Goal: Check status: Check status

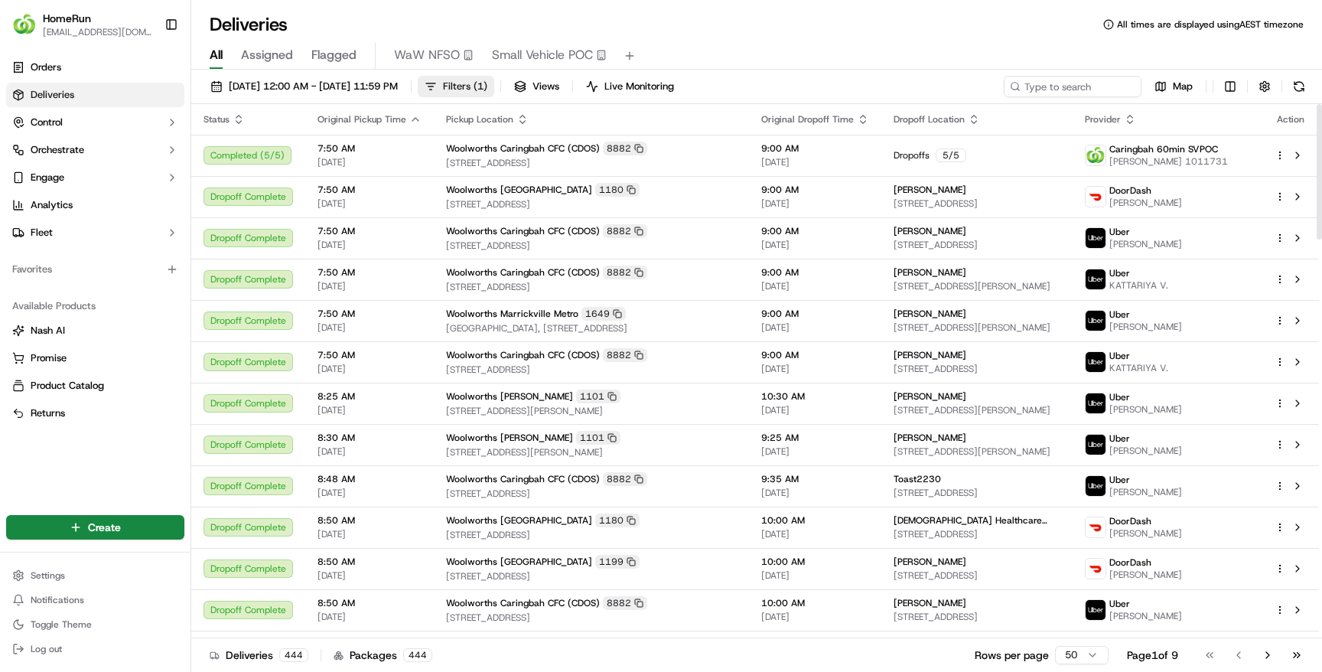
click at [488, 90] on span "Filters ( 1 )" at bounding box center [465, 87] width 44 height 14
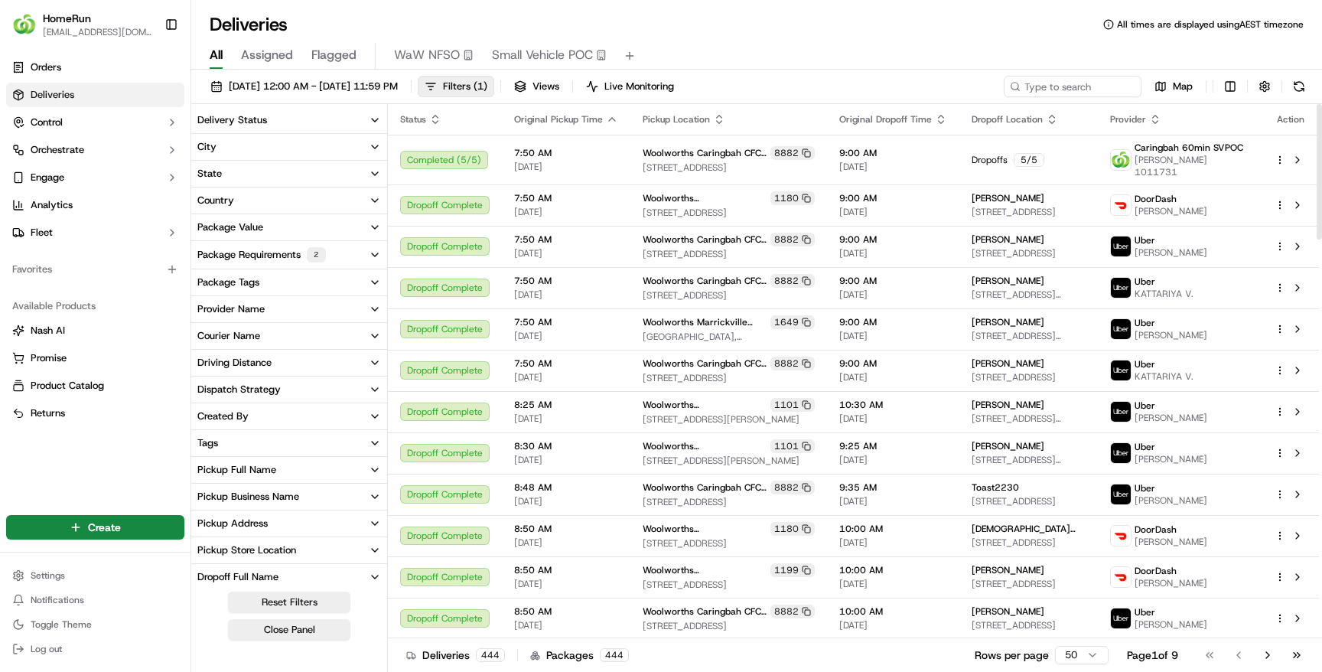
click at [274, 259] on div "Package Requirements 2" at bounding box center [261, 254] width 129 height 15
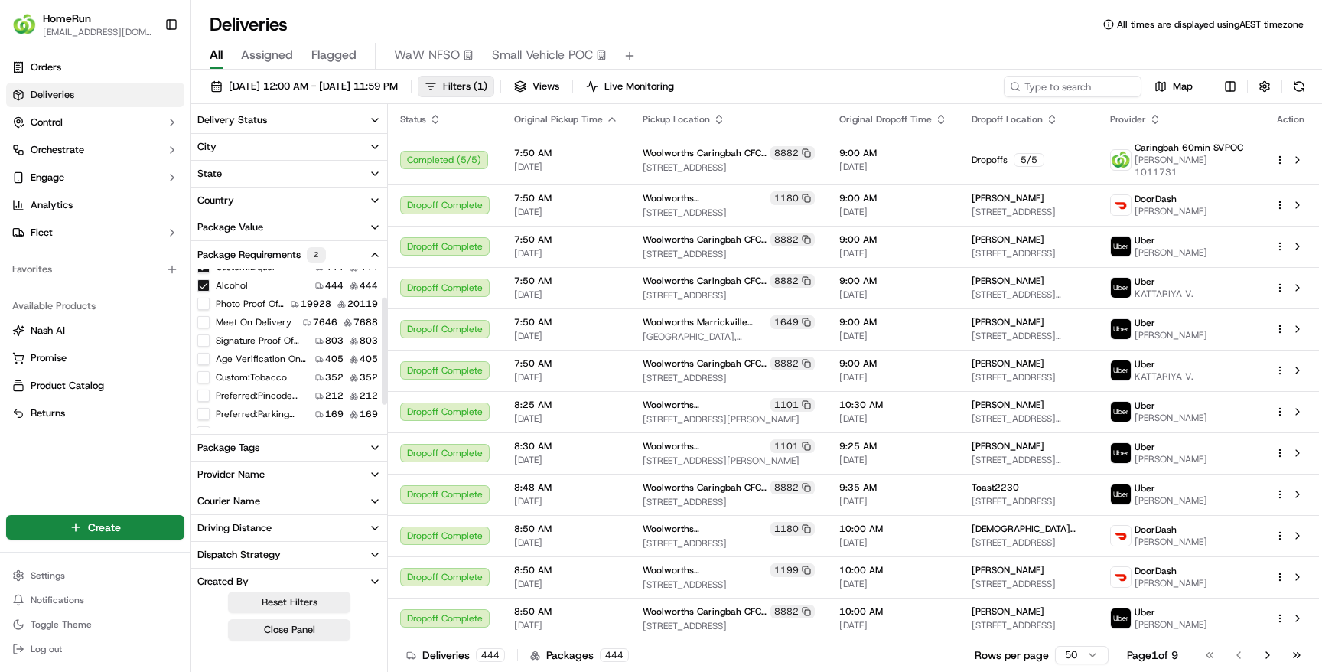
scroll to position [20, 0]
click at [201, 310] on button "Alcohol" at bounding box center [203, 308] width 12 height 12
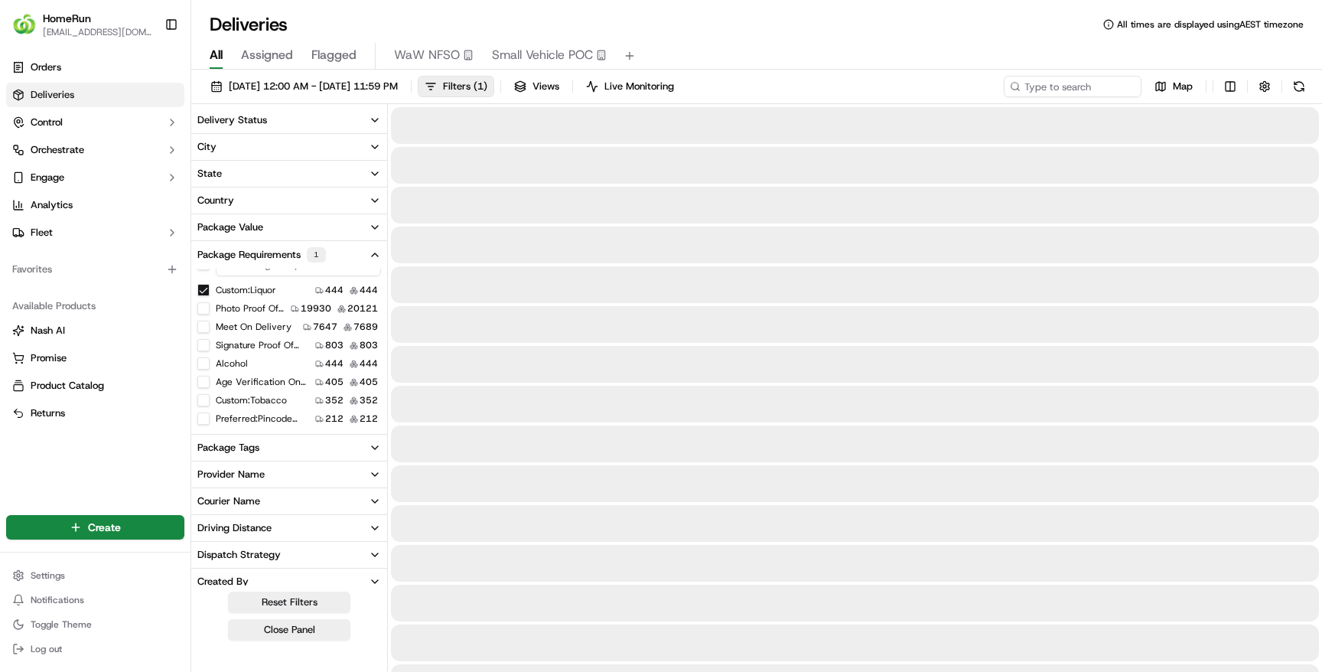
click at [200, 290] on button "Custom:liquor" at bounding box center [203, 290] width 12 height 12
click at [203, 305] on button "Meet On Delivery" at bounding box center [203, 307] width 12 height 12
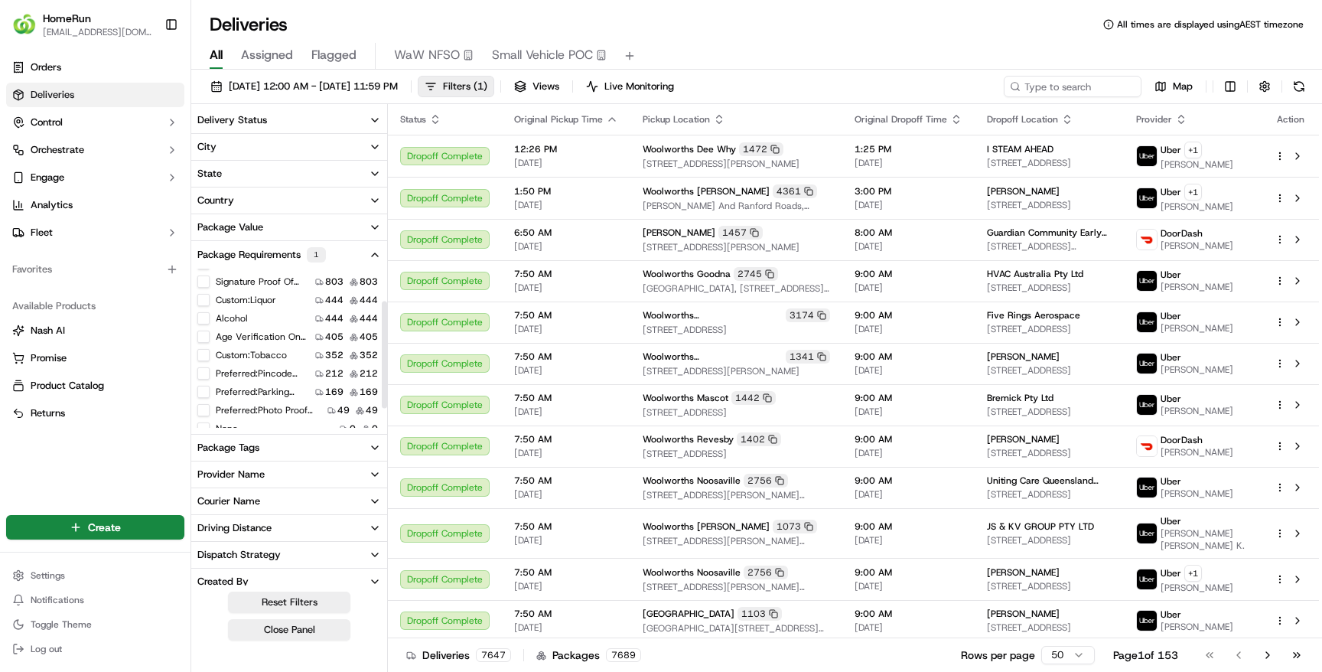
scroll to position [77, 0]
click at [987, 150] on span "I STEAM AHEAD" at bounding box center [1020, 149] width 67 height 12
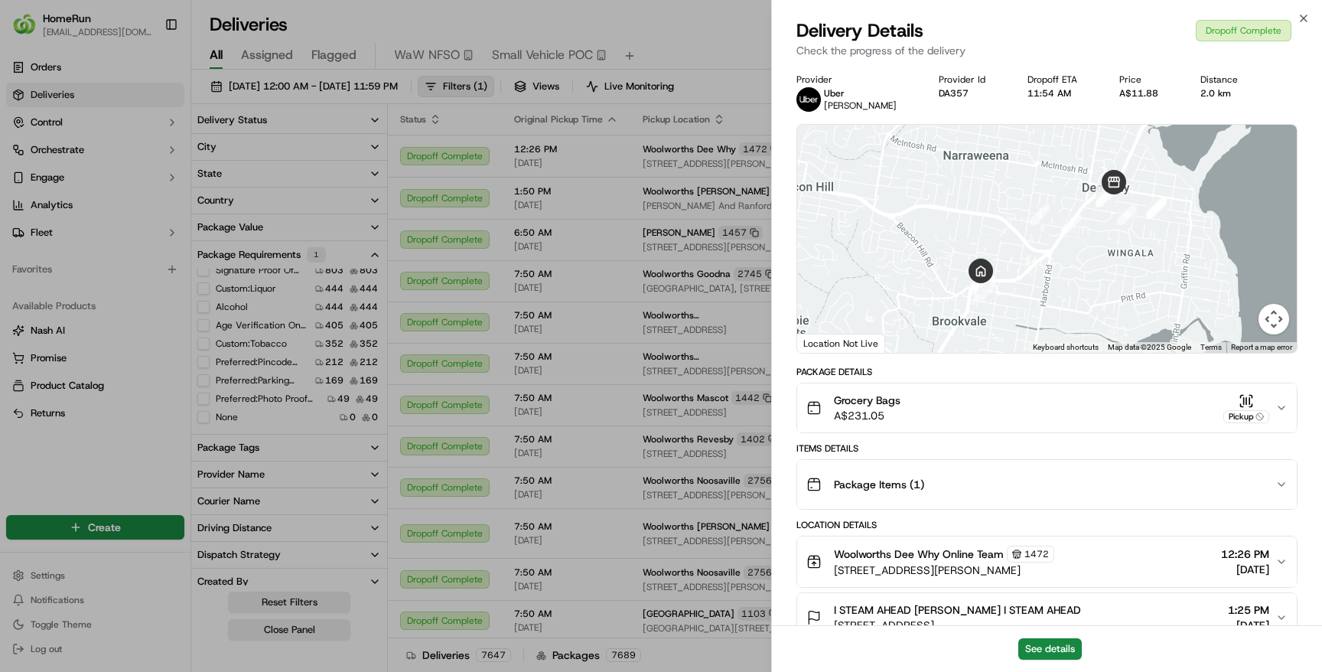
click at [1054, 404] on div "Grocery Bags A$231.05 Pickup" at bounding box center [1041, 408] width 469 height 31
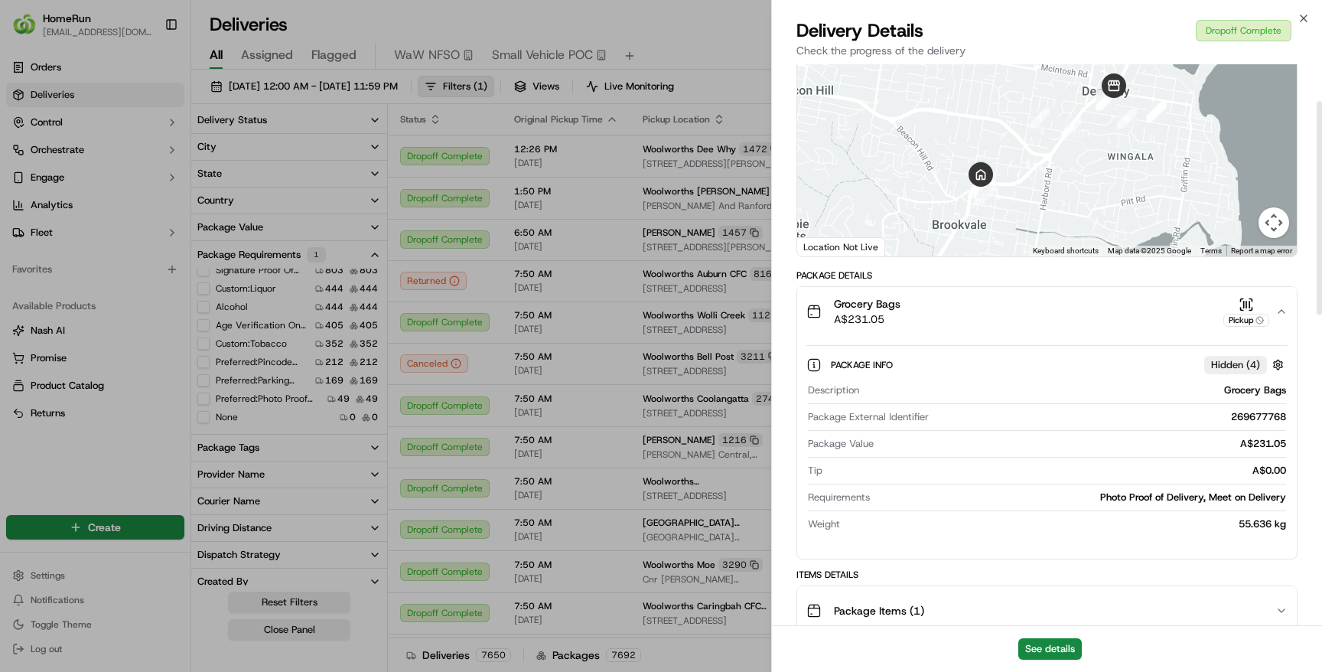
scroll to position [97, 0]
click at [1027, 317] on div "Grocery Bags A$231.05 Pickup" at bounding box center [1041, 310] width 469 height 31
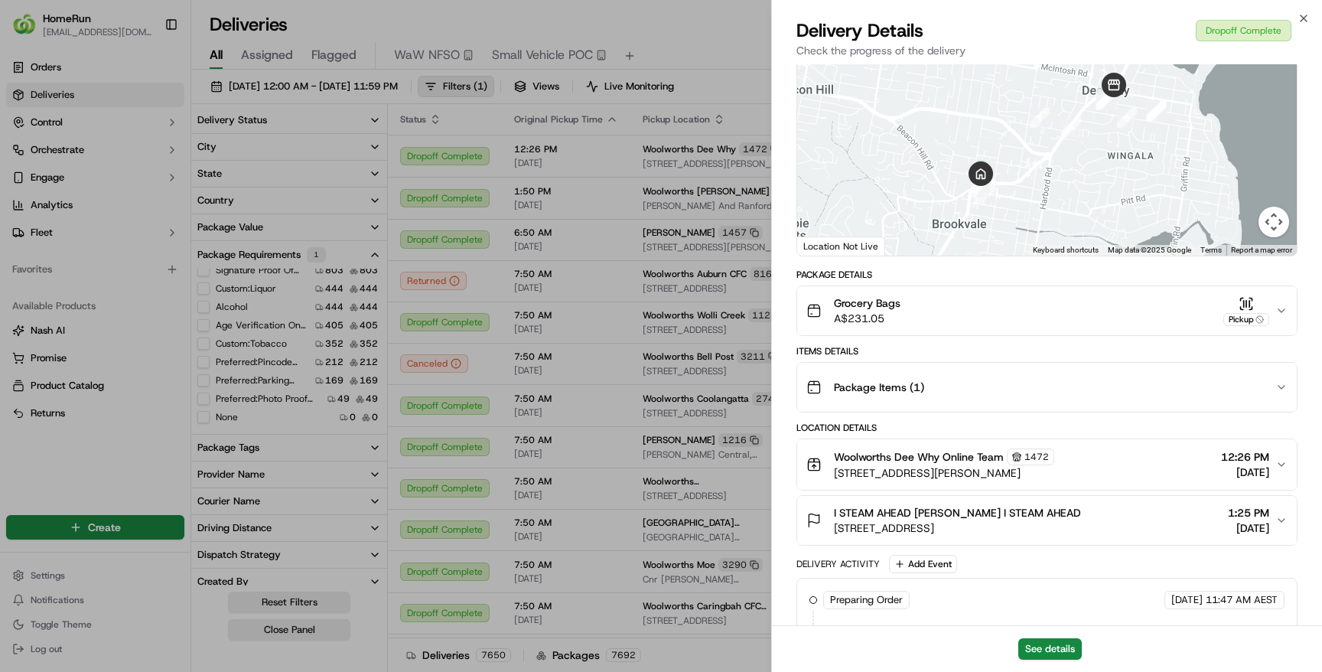
click at [1039, 391] on div "Package Items ( 1 )" at bounding box center [1041, 387] width 469 height 31
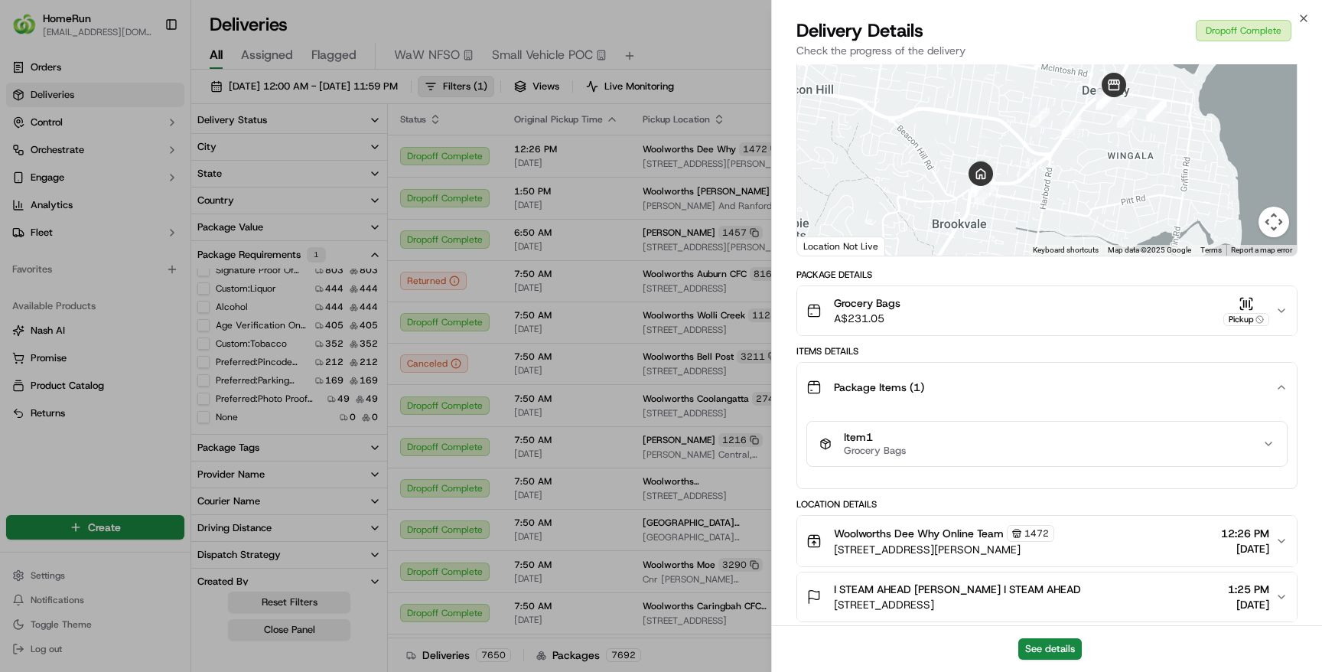
click at [1039, 390] on div "Package Items ( 1 )" at bounding box center [1041, 387] width 469 height 31
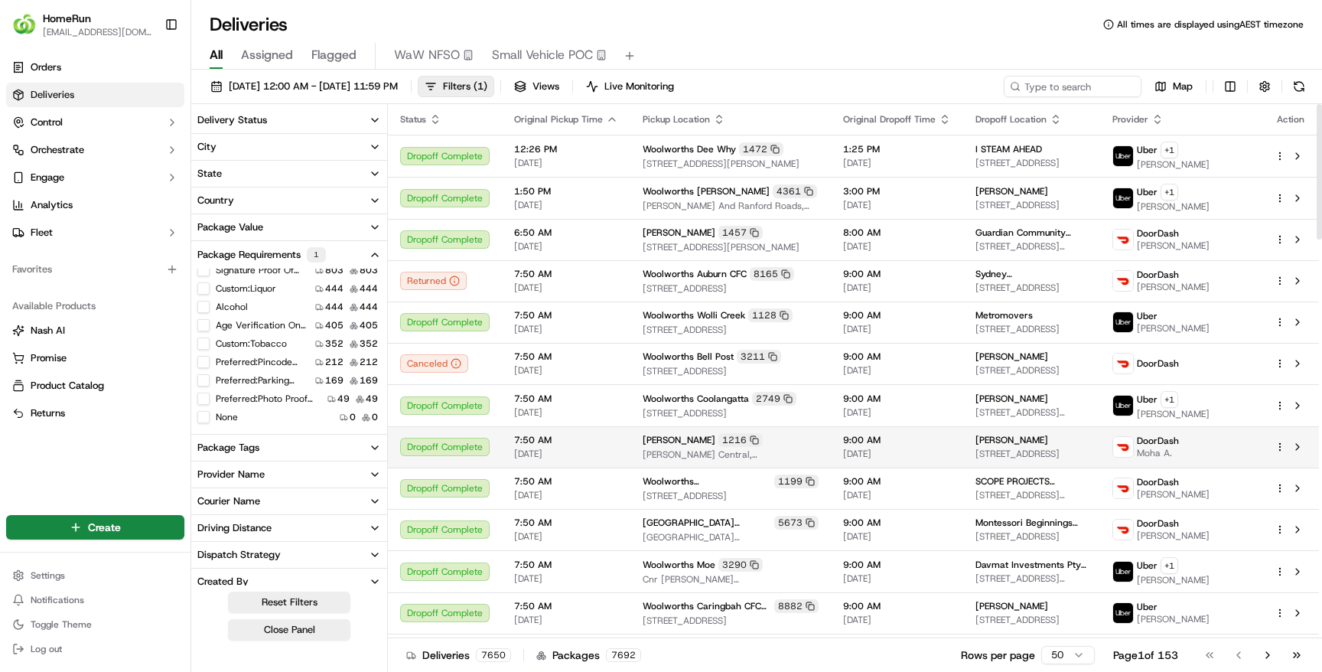
click at [434, 450] on div "Dropoff Complete" at bounding box center [445, 447] width 90 height 18
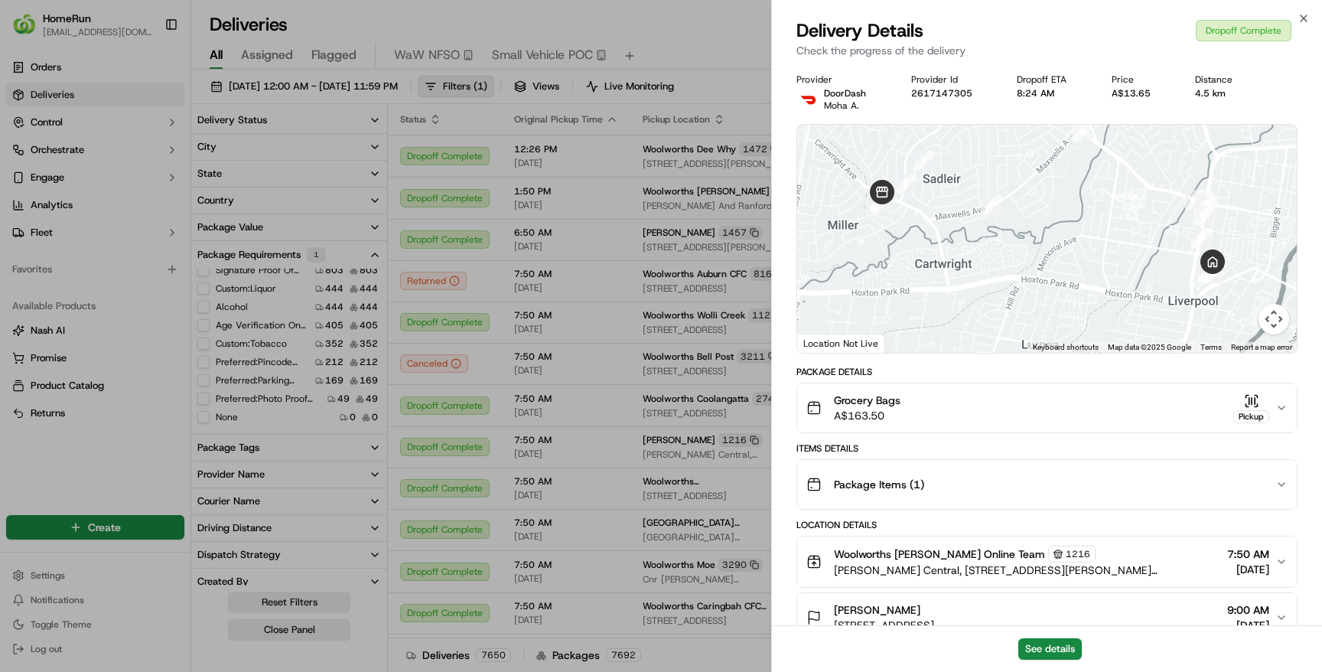
click at [1065, 403] on div "Grocery Bags A$163.50 Pickup" at bounding box center [1041, 408] width 469 height 31
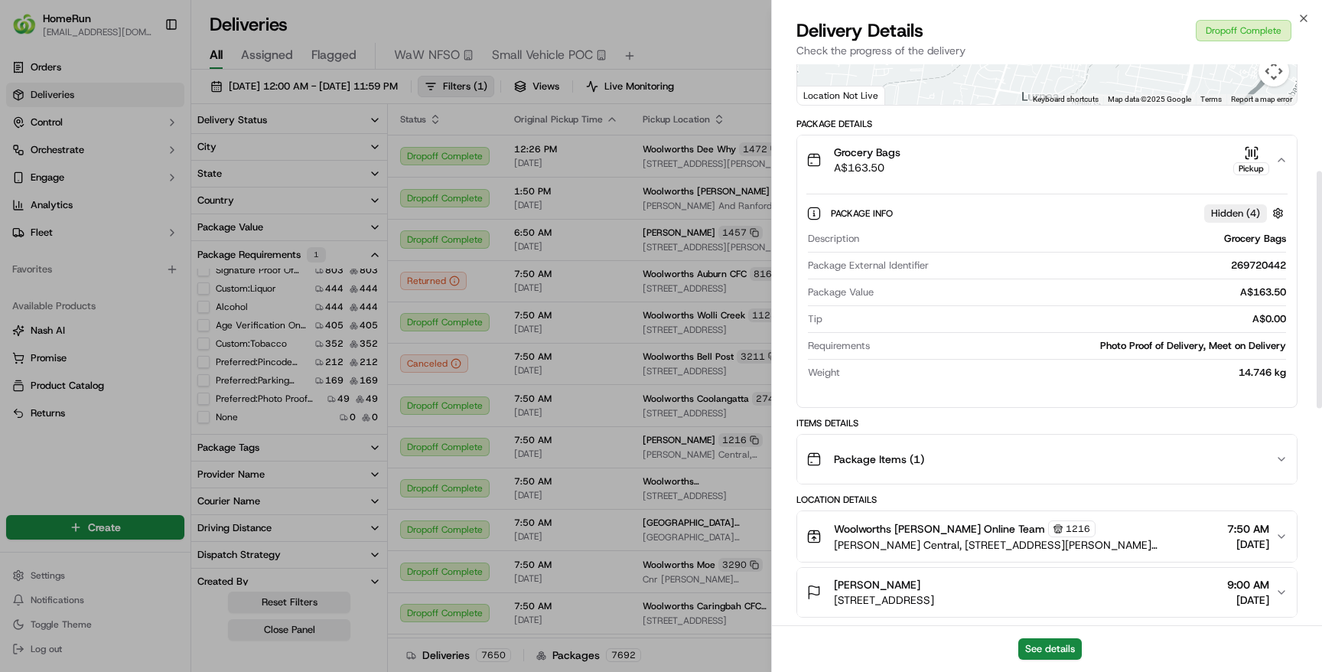
scroll to position [259, 0]
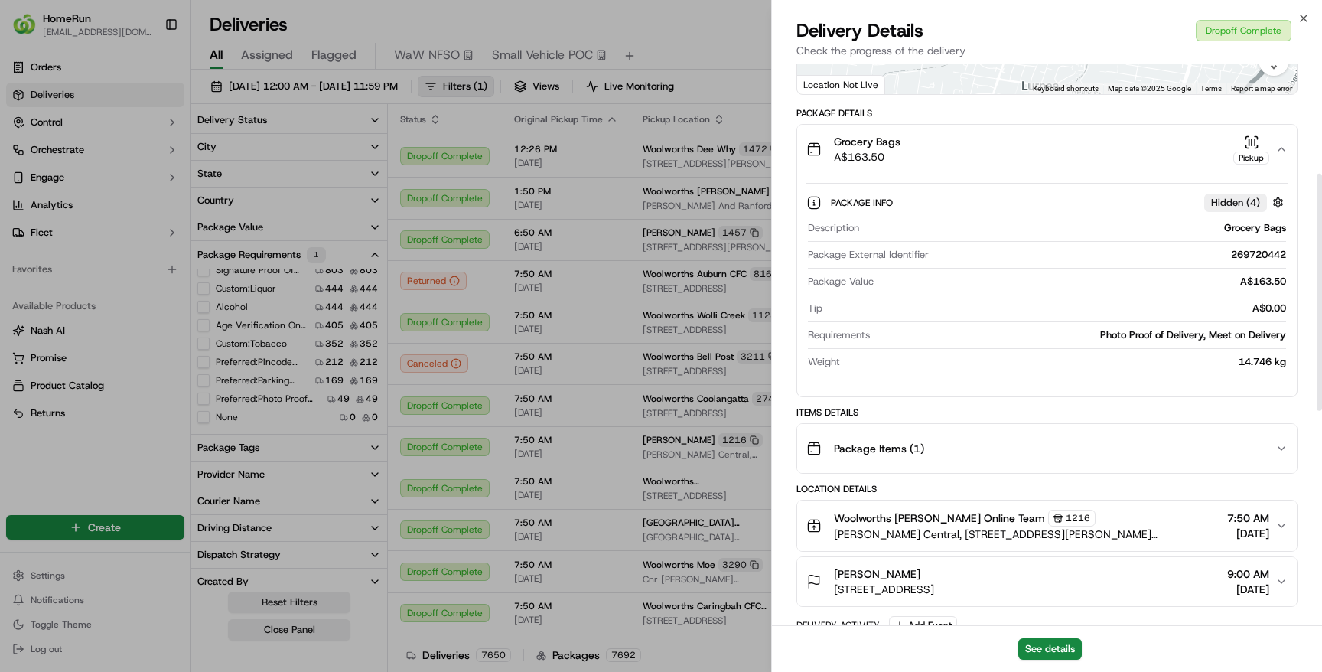
click at [1048, 442] on div "Package Items ( 1 )" at bounding box center [1041, 448] width 469 height 31
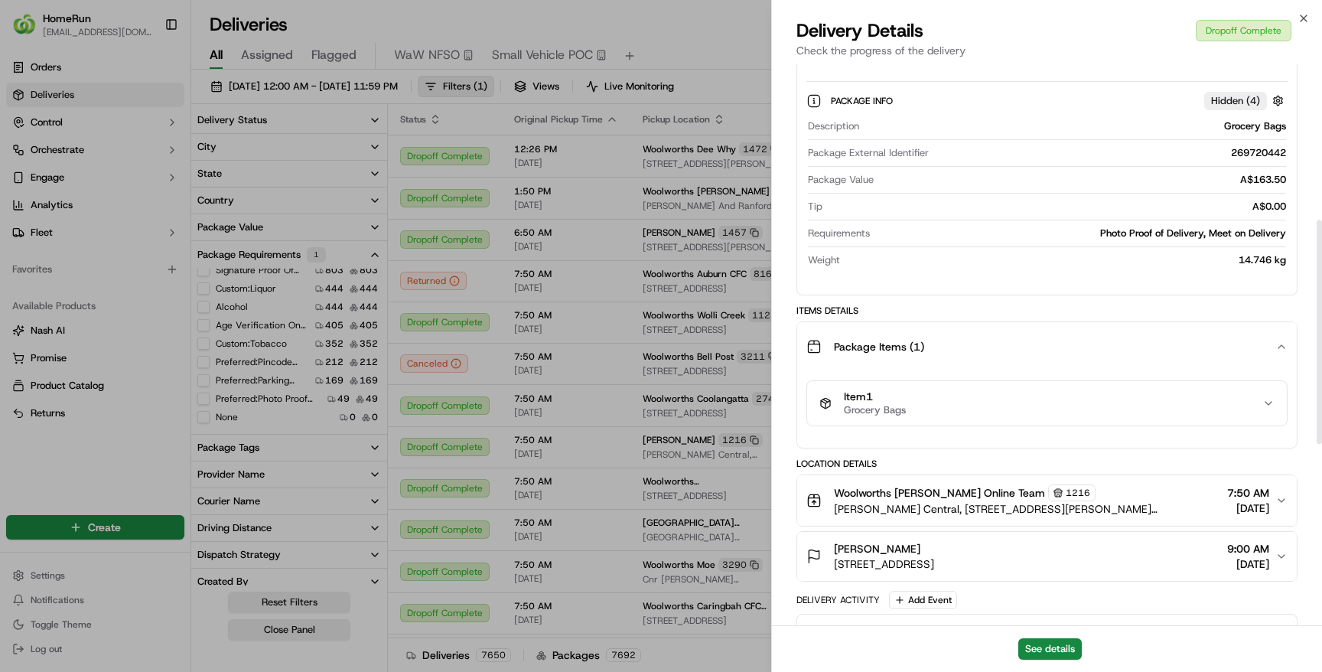
scroll to position [481, 0]
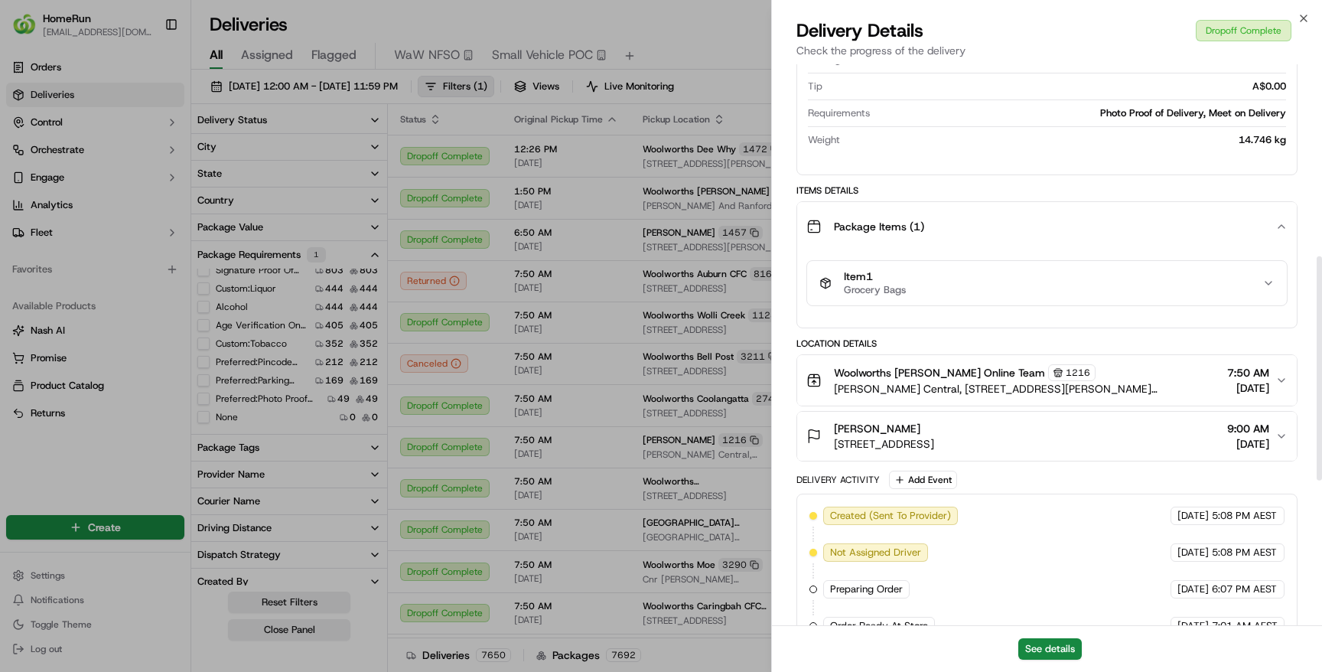
click at [1024, 288] on div "Item 1 Grocery Bags" at bounding box center [1041, 283] width 443 height 26
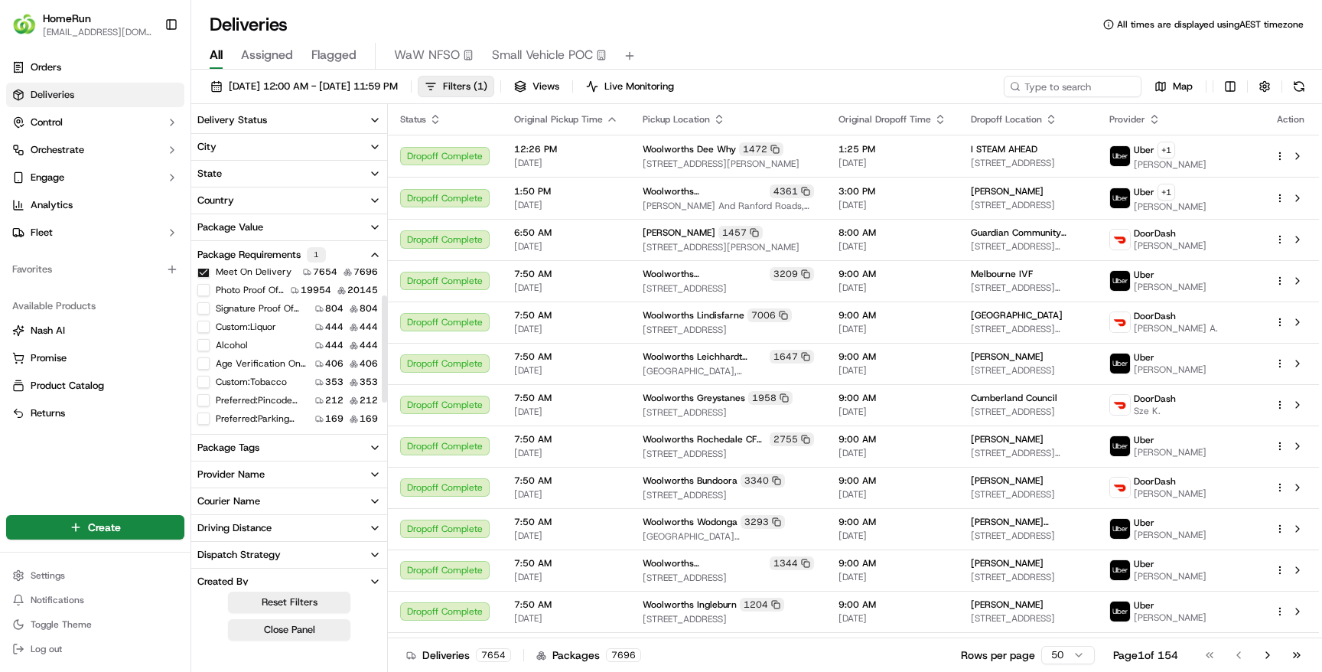
scroll to position [40, 0]
click at [204, 276] on div "Meet On Delivery 7654 7696" at bounding box center [289, 270] width 196 height 15
click at [204, 380] on button "Custom:tobacco" at bounding box center [203, 380] width 12 height 12
click at [204, 309] on button "Meet On Delivery" at bounding box center [203, 310] width 12 height 12
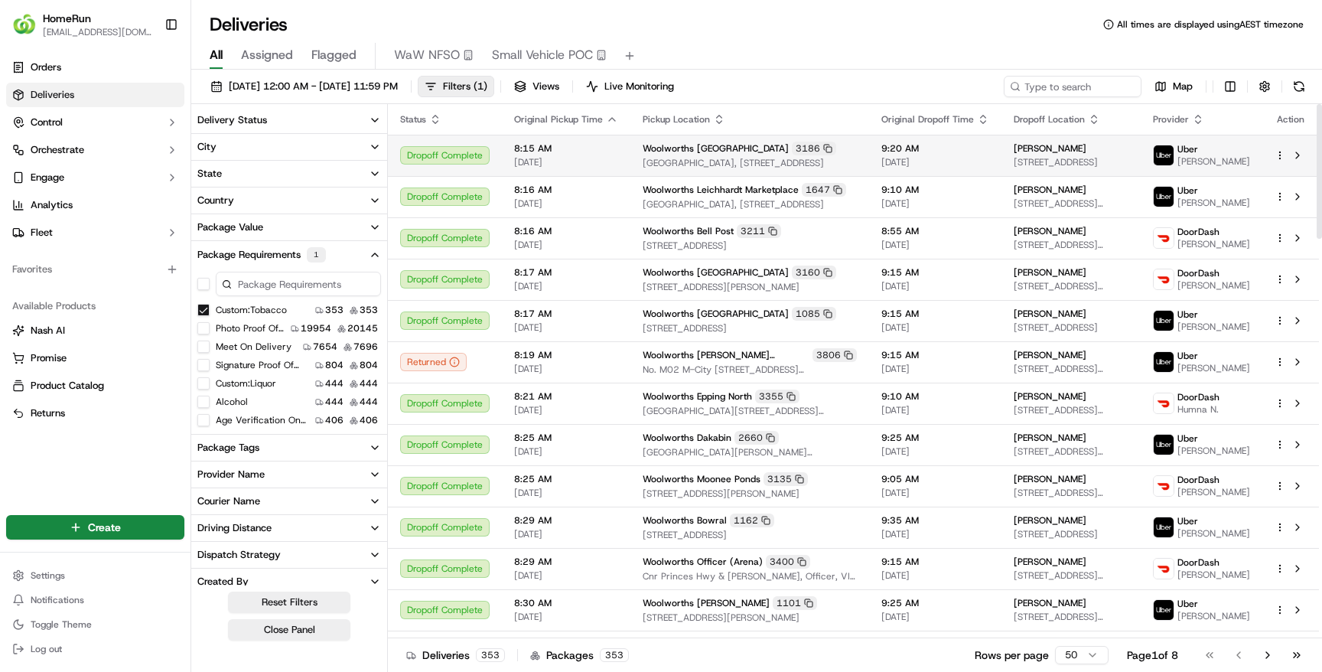
click at [677, 148] on span "Woolworths [GEOGRAPHIC_DATA]" at bounding box center [716, 148] width 146 height 12
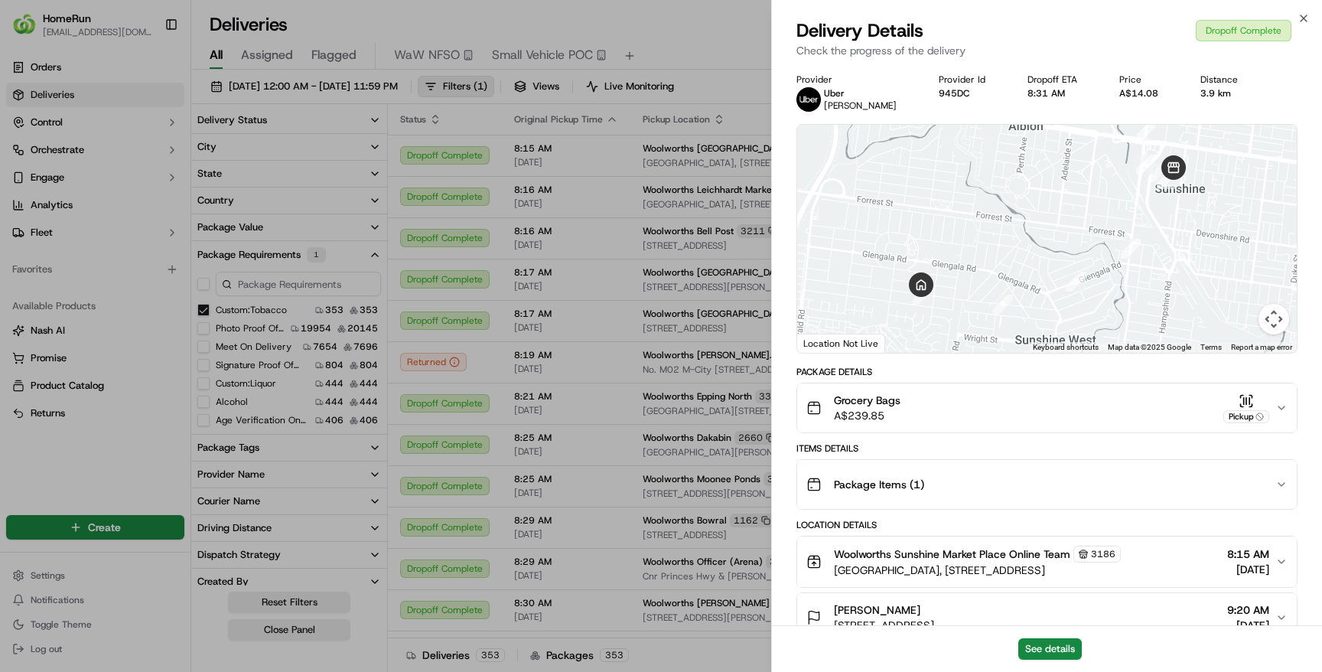
click at [1103, 488] on div "Package Items ( 1 )" at bounding box center [1041, 484] width 469 height 31
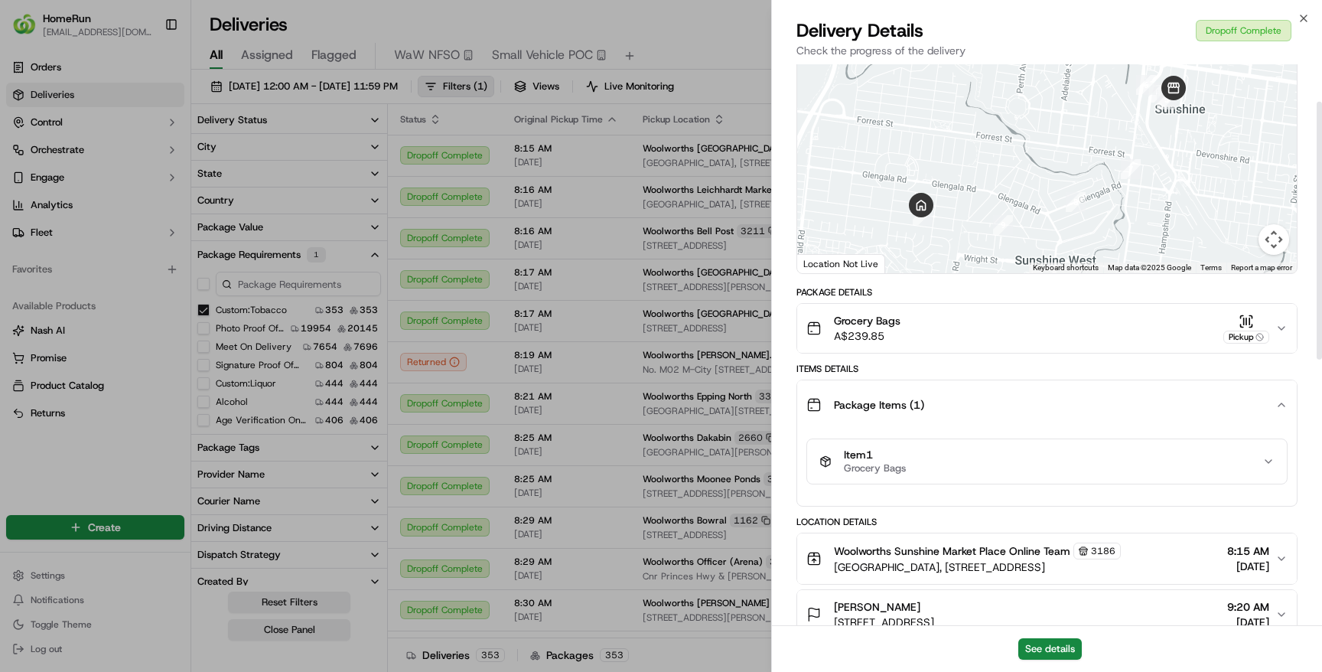
scroll to position [81, 0]
click at [1105, 448] on div "Item 1 Grocery Bags" at bounding box center [1041, 460] width 443 height 26
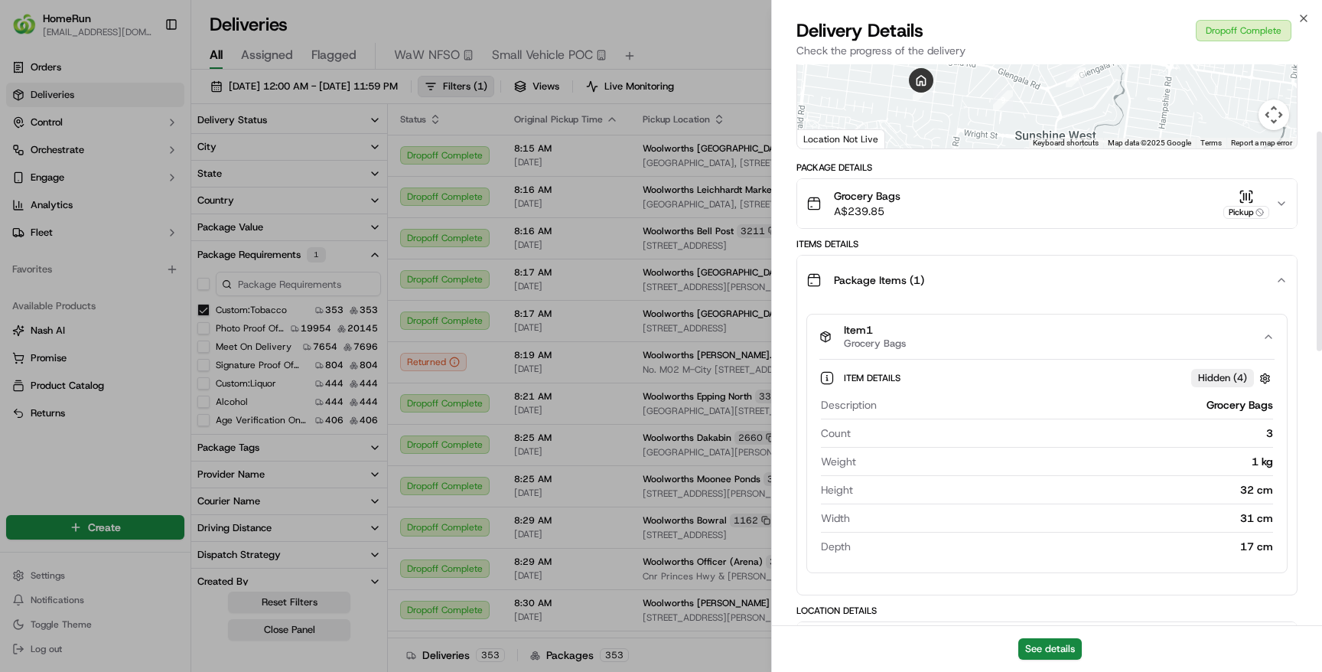
scroll to position [227, 0]
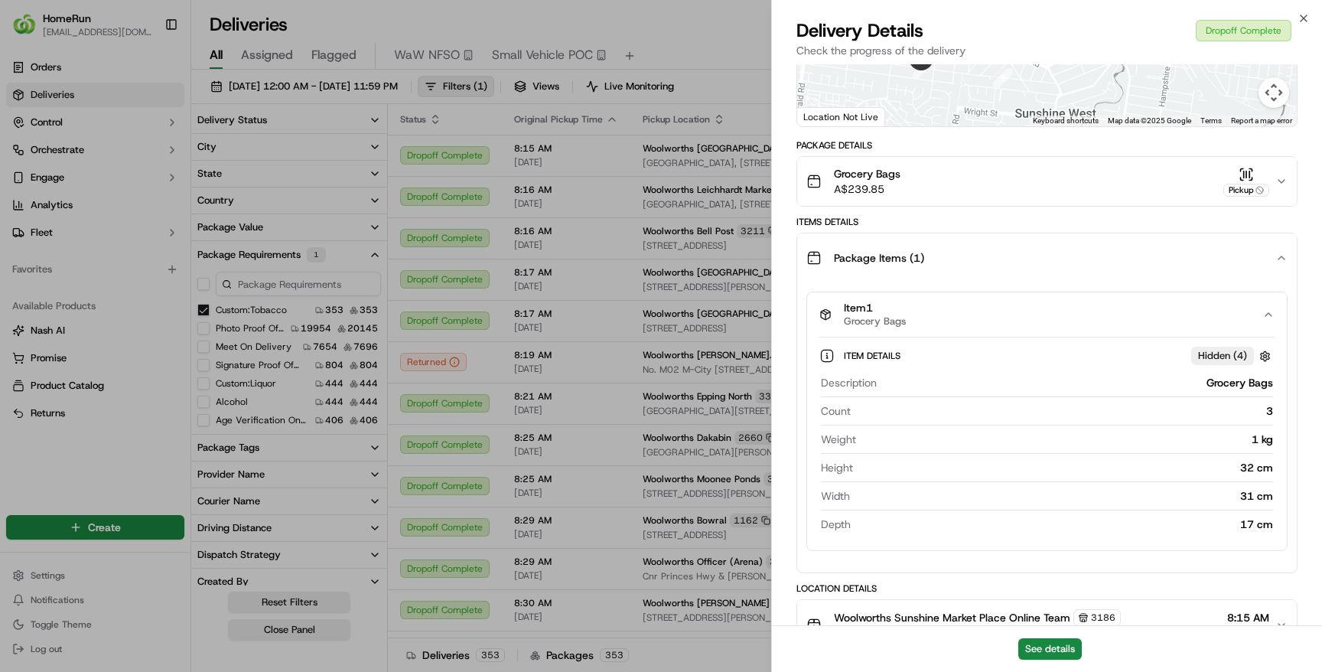
click at [1101, 191] on div "Grocery Bags A$239.85 Pickup" at bounding box center [1041, 181] width 469 height 31
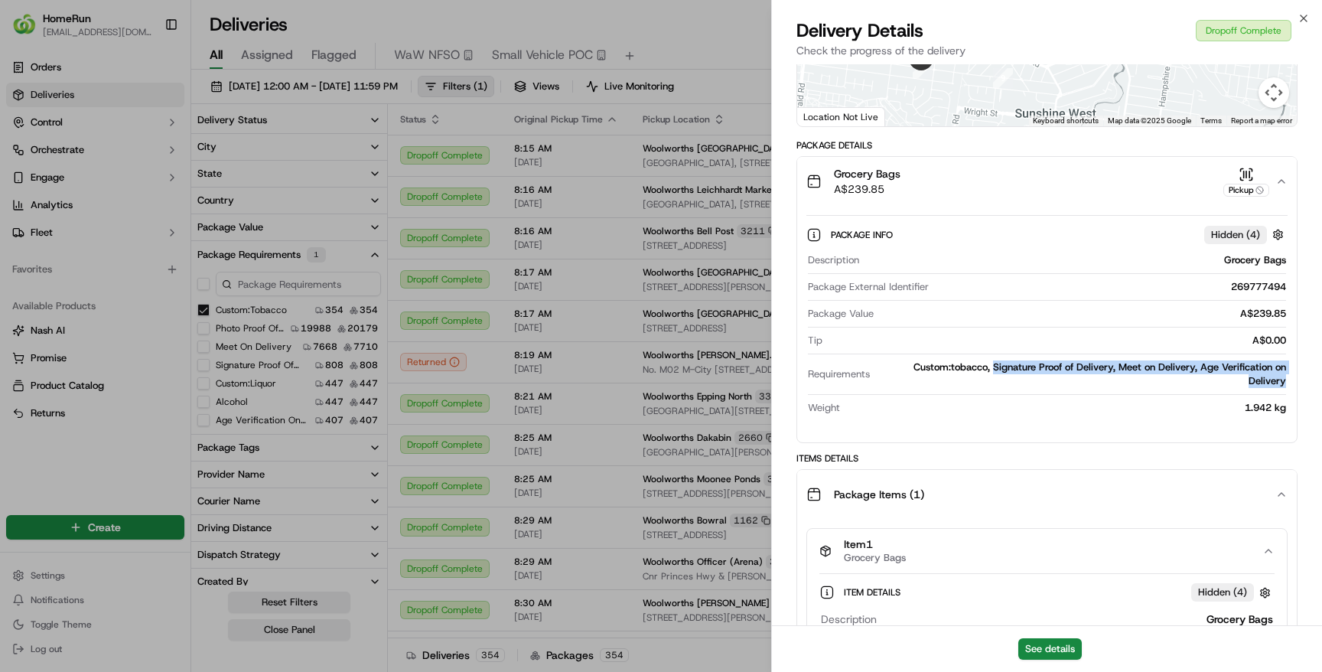
drag, startPoint x: 995, startPoint y: 367, endPoint x: 1294, endPoint y: 379, distance: 299.5
click at [1294, 379] on div "Package Info Hidden ( 4 ) Description Grocery Bags Package External Identifier …" at bounding box center [1047, 318] width 500 height 224
copy div "Signature Proof of Delivery, Meet on Delivery, Age Verification on Delivery"
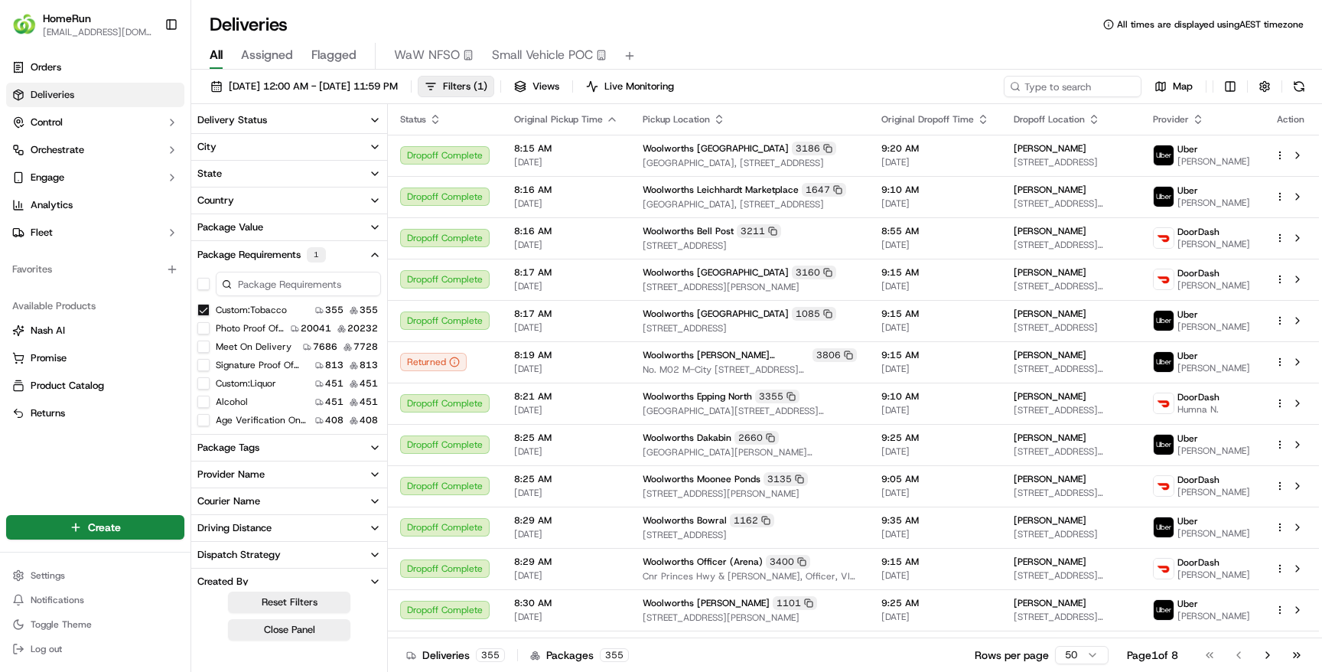
click at [202, 309] on button "Custom:tobacco" at bounding box center [203, 310] width 12 height 12
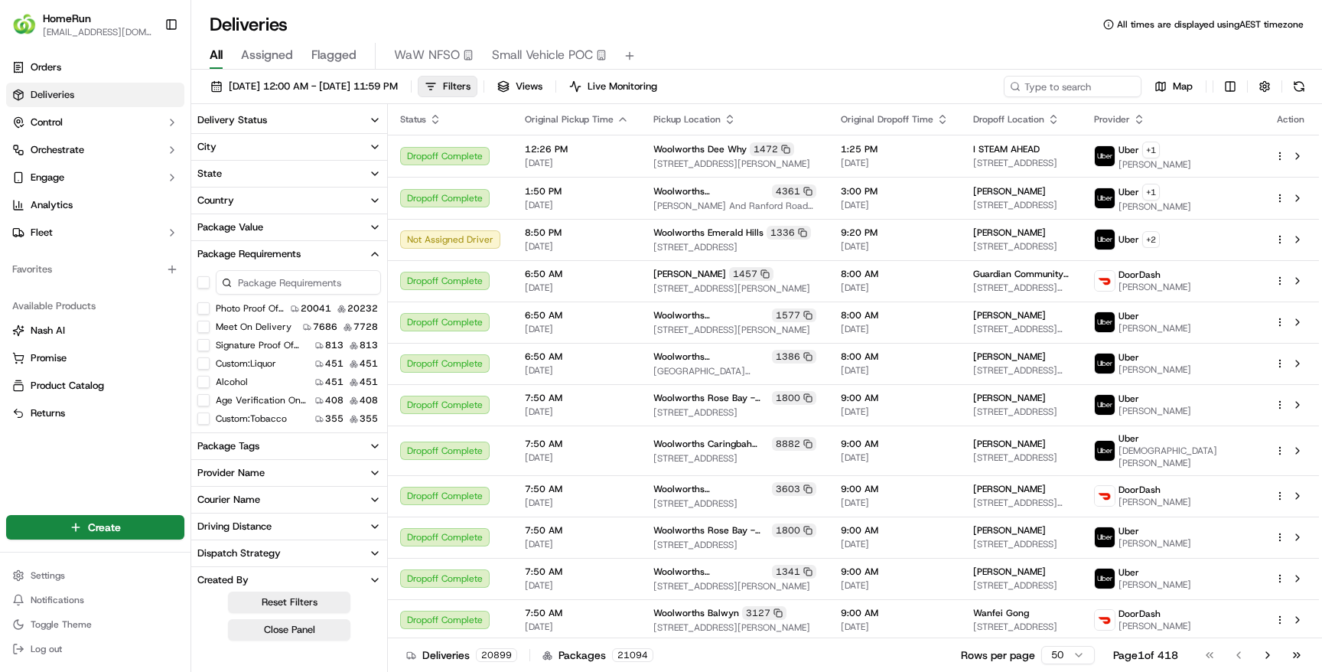
click at [204, 308] on button "Photo Proof Of Delivery" at bounding box center [203, 308] width 12 height 12
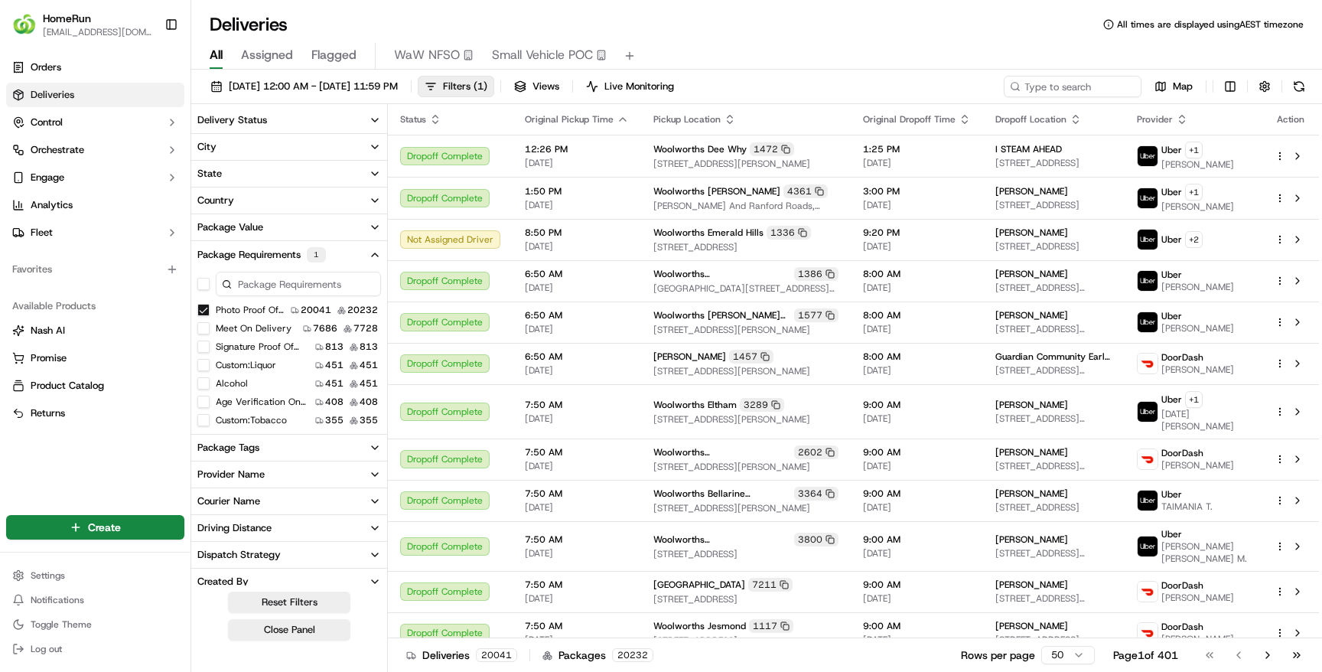
click at [204, 312] on button "Photo Proof Of Delivery" at bounding box center [203, 310] width 12 height 12
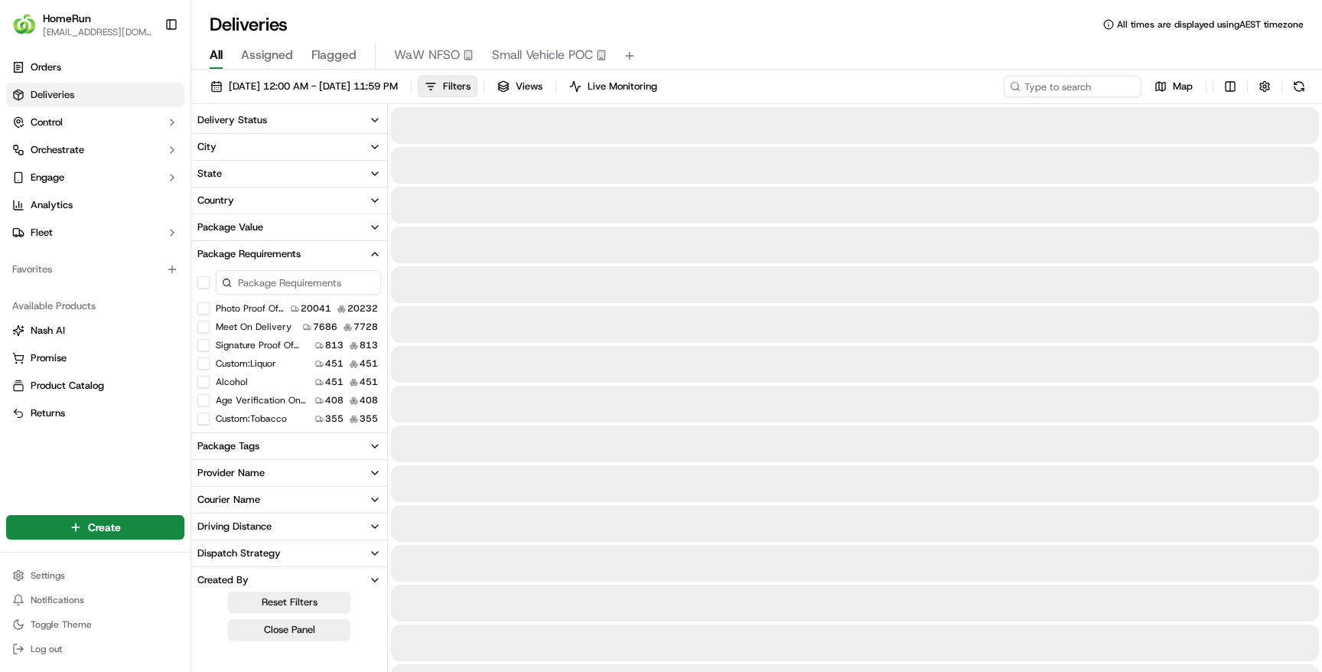
click at [204, 327] on button "Meet On Delivery" at bounding box center [203, 327] width 12 height 12
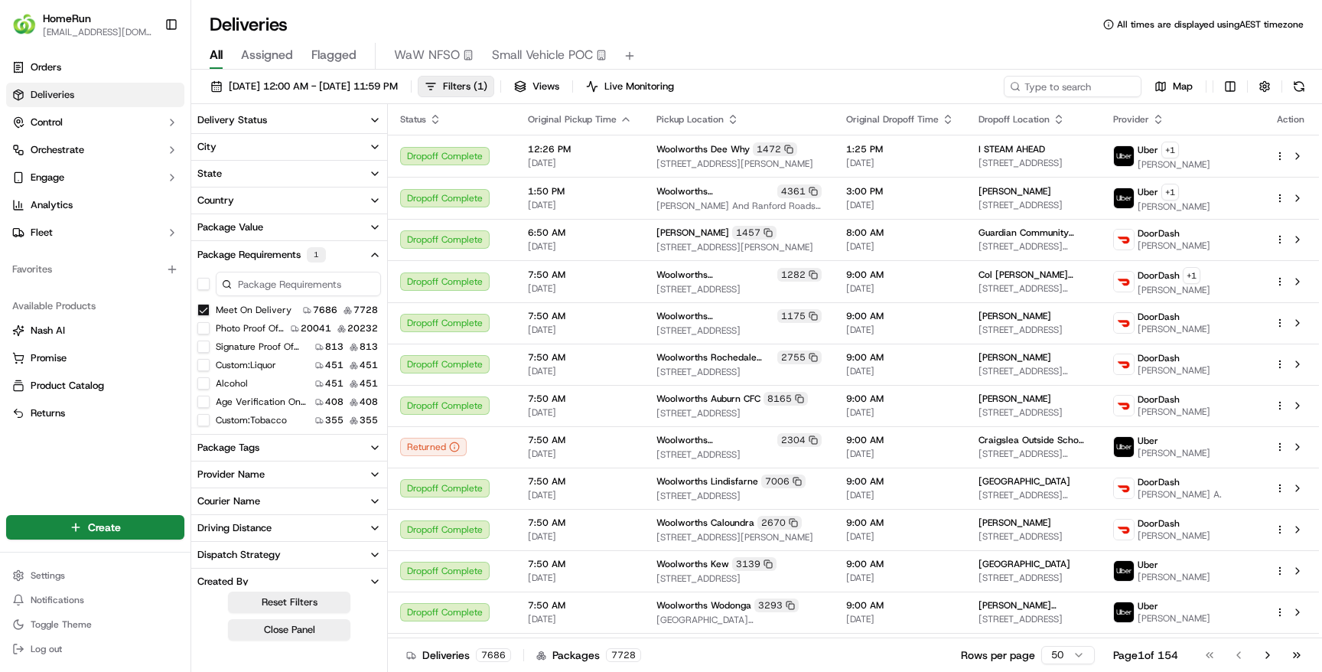
click at [204, 344] on button "Signature Proof Of Delivery" at bounding box center [203, 347] width 12 height 12
click at [201, 400] on button "Age Verification On Delivery" at bounding box center [203, 402] width 12 height 12
type button "on"
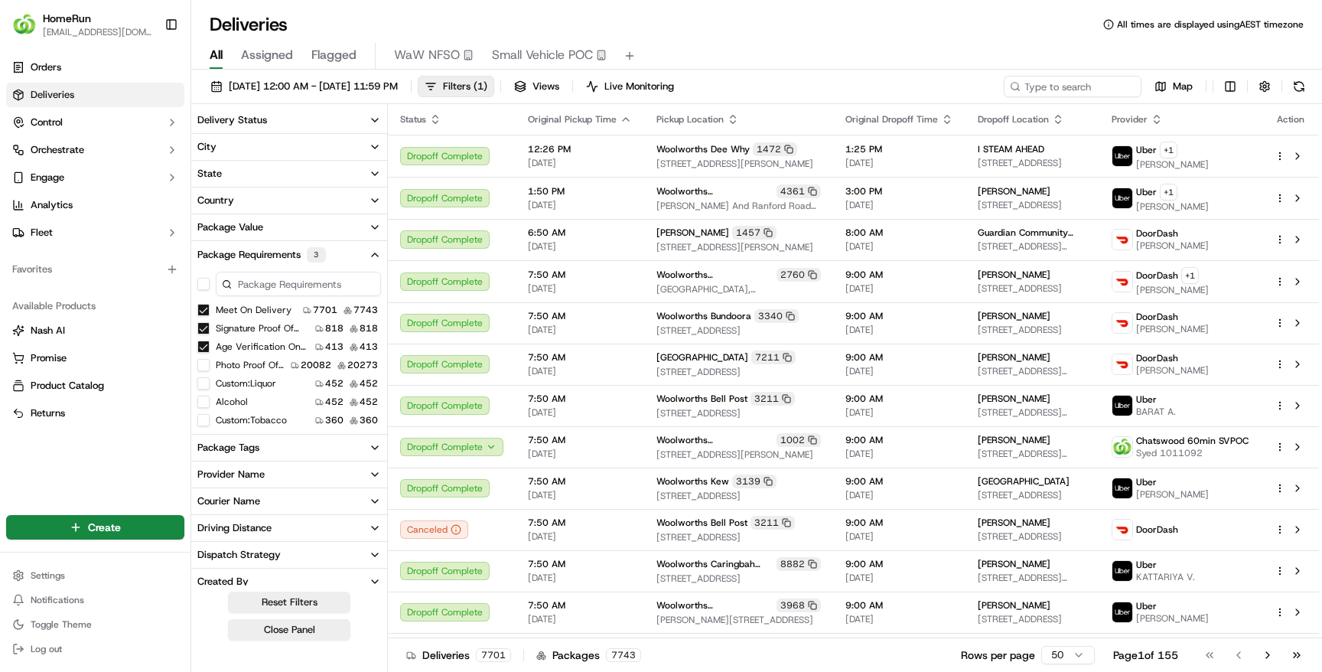
click at [202, 342] on button "Age Verification On Delivery" at bounding box center [203, 347] width 12 height 12
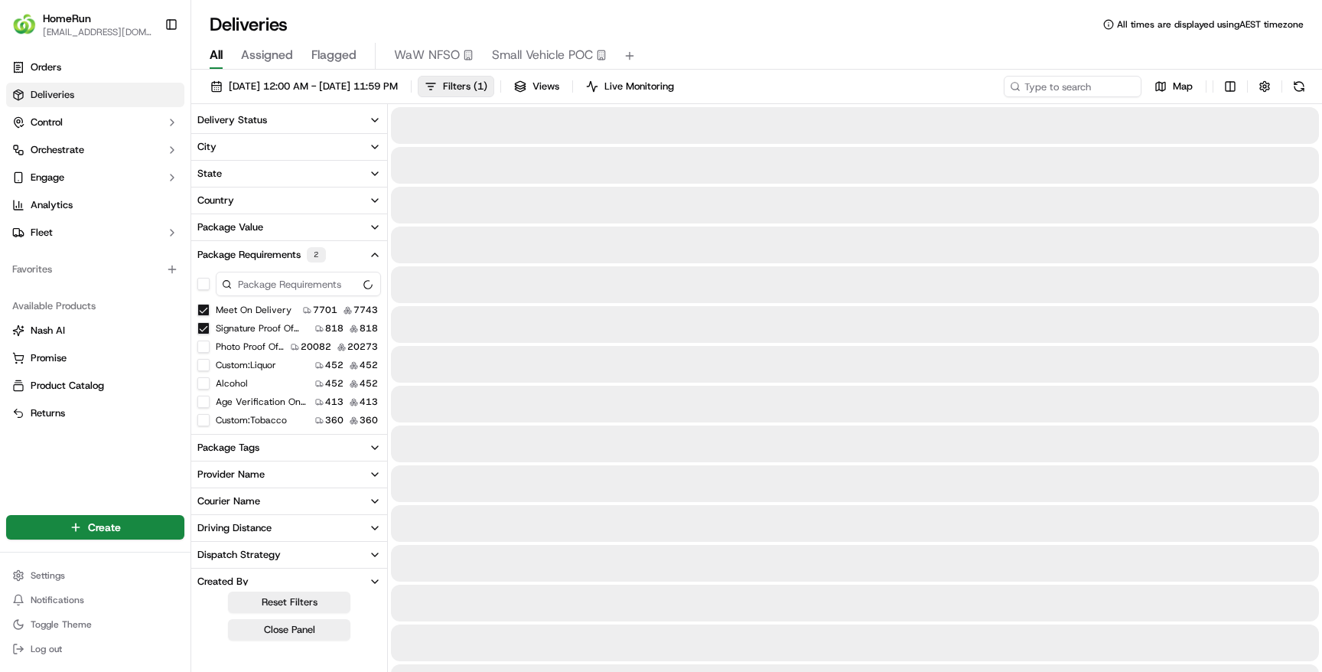
click at [202, 328] on button "Signature Proof Of Delivery" at bounding box center [203, 328] width 12 height 12
click at [201, 308] on button "Meet On Delivery" at bounding box center [203, 310] width 12 height 12
click at [204, 380] on button "Alcohol" at bounding box center [203, 382] width 12 height 12
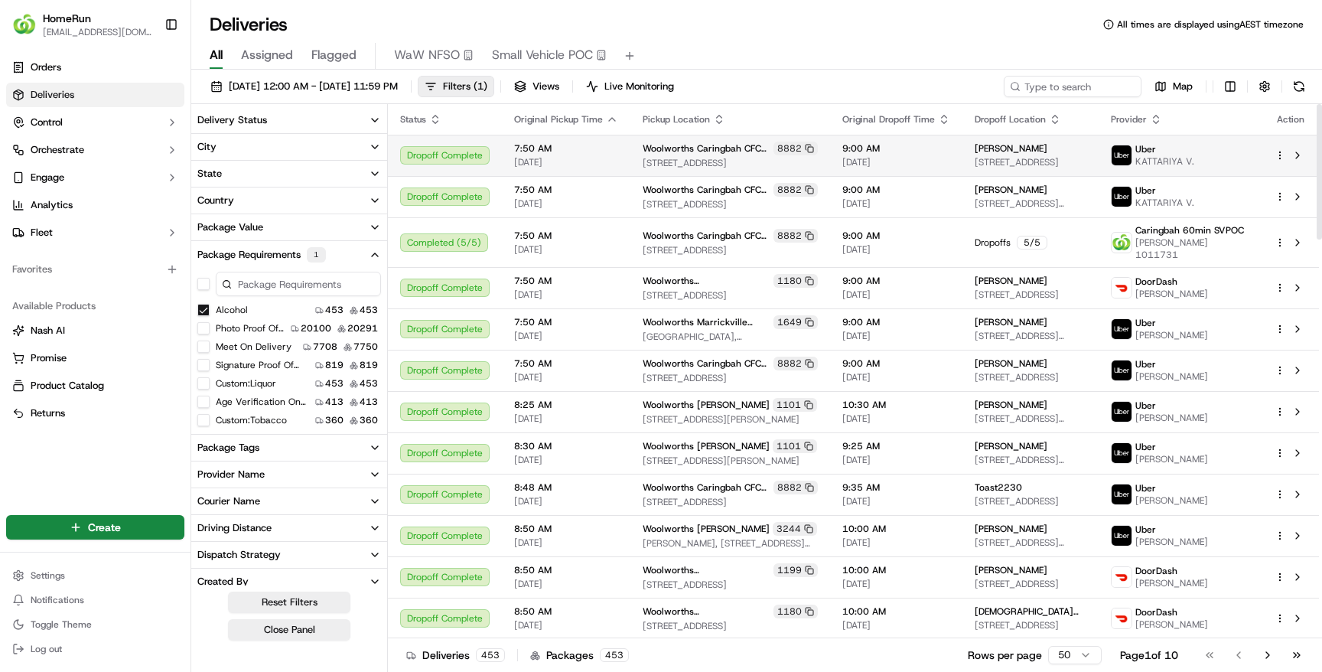
click at [749, 153] on span "Woolworths Caringbah CFC (CDOS)" at bounding box center [707, 148] width 128 height 12
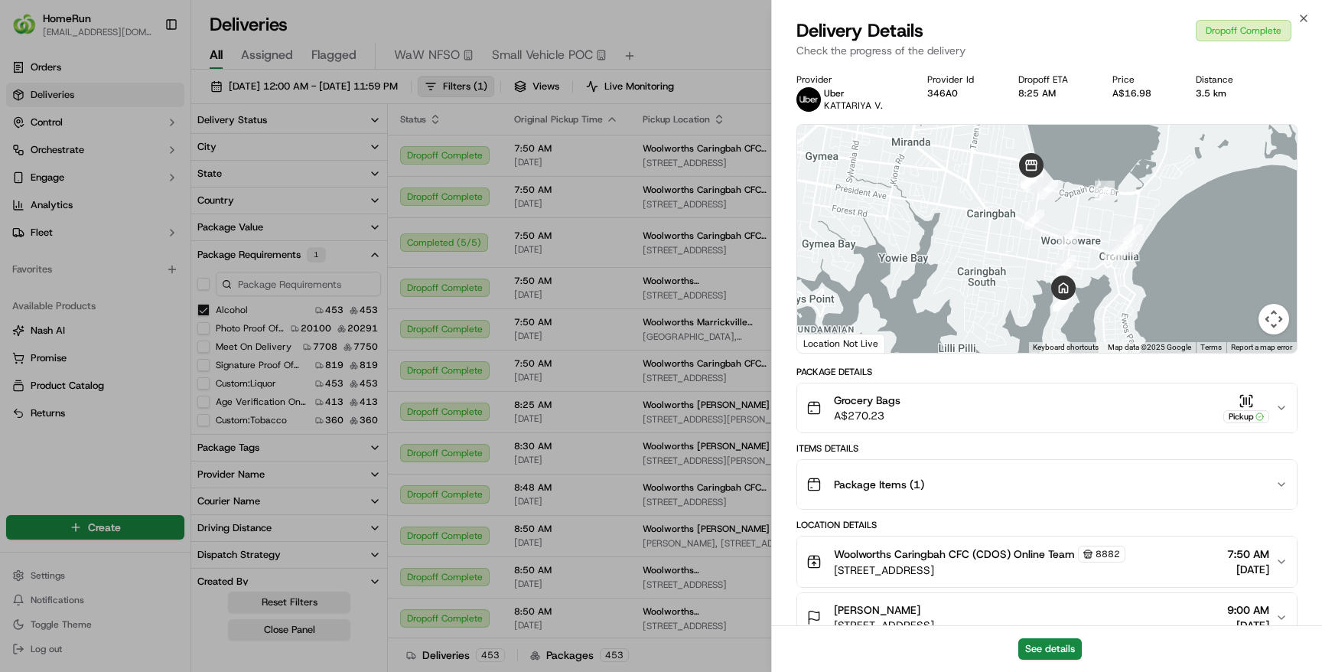
click at [1123, 406] on div "Grocery Bags A$270.23 Pickup" at bounding box center [1041, 408] width 469 height 31
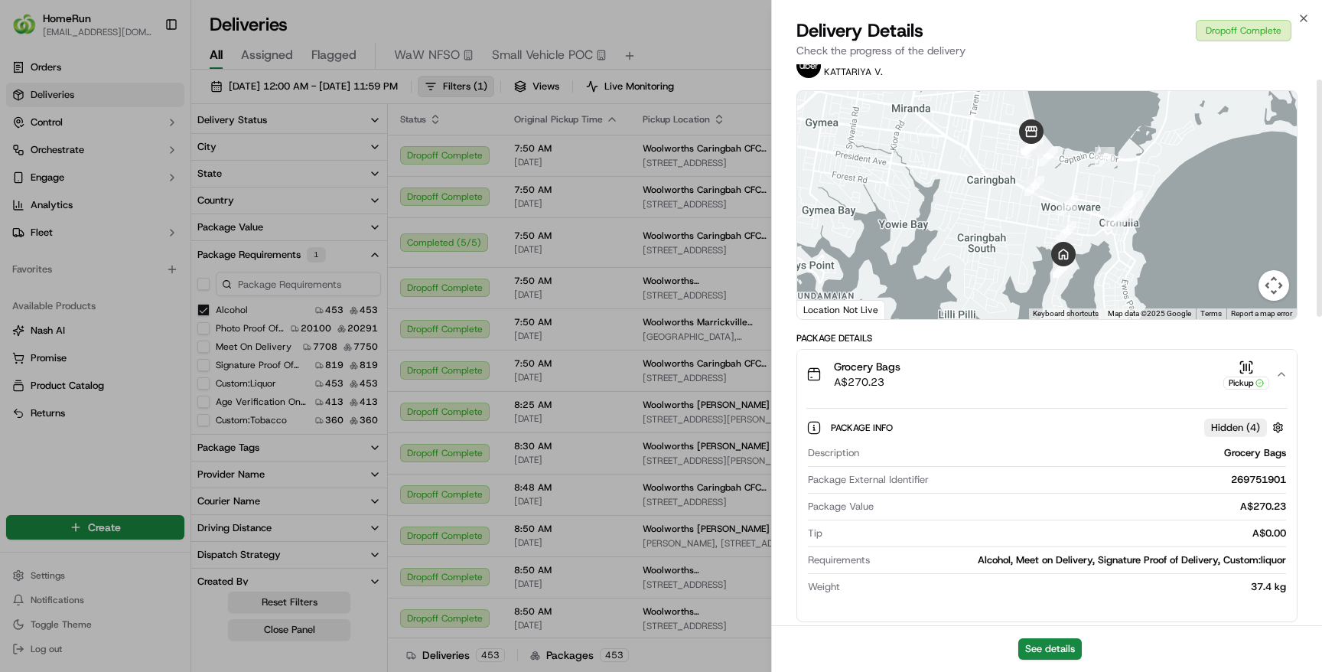
scroll to position [34, 0]
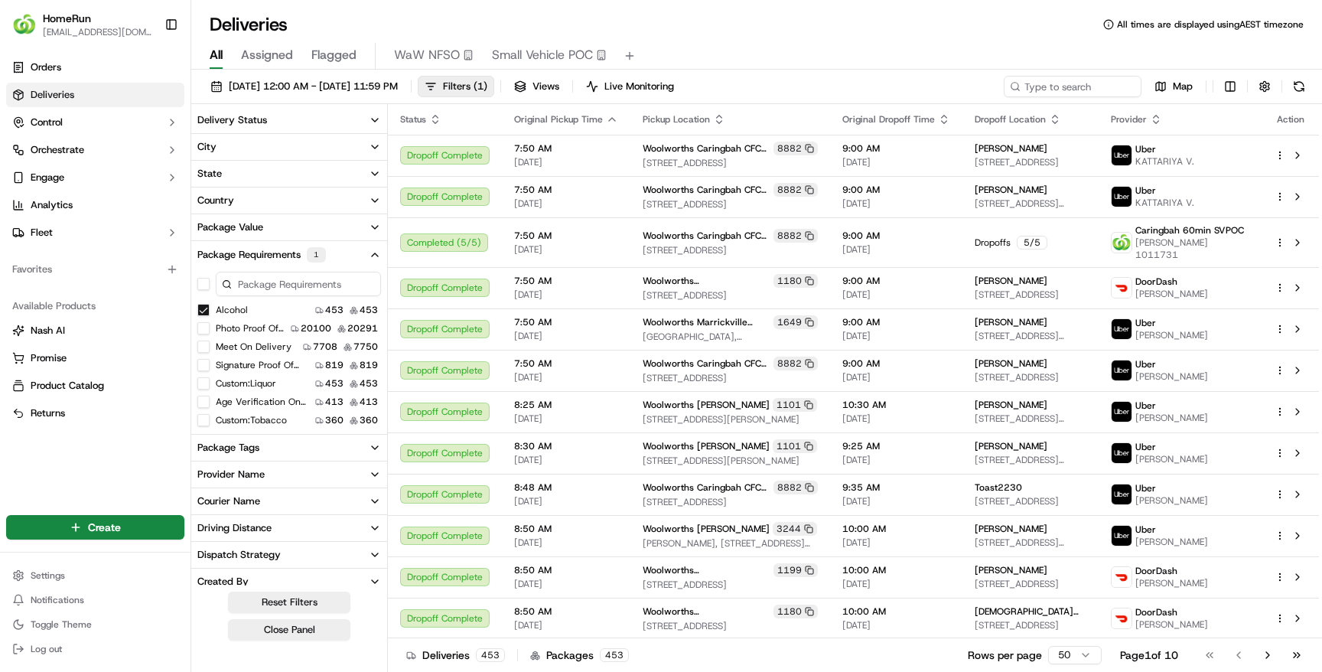
click at [207, 310] on button "Alcohol" at bounding box center [203, 310] width 12 height 12
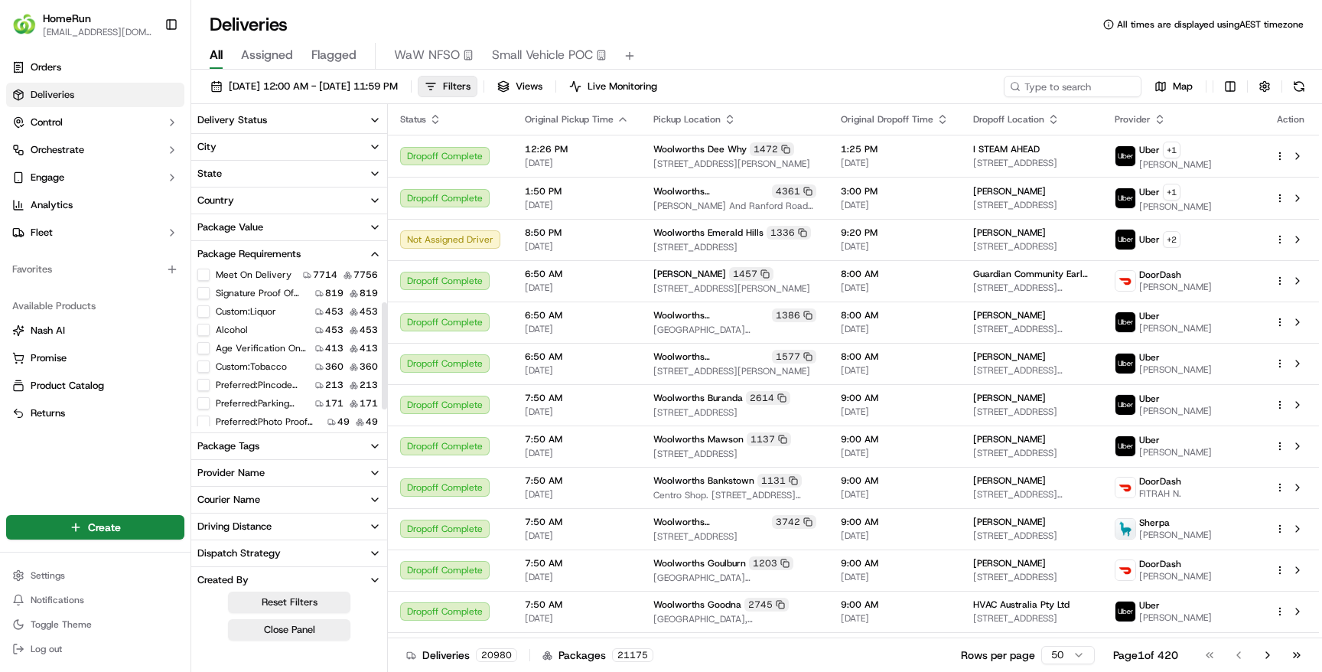
scroll to position [55, 0]
click at [202, 361] on button "Custom:tobacco" at bounding box center [203, 363] width 12 height 12
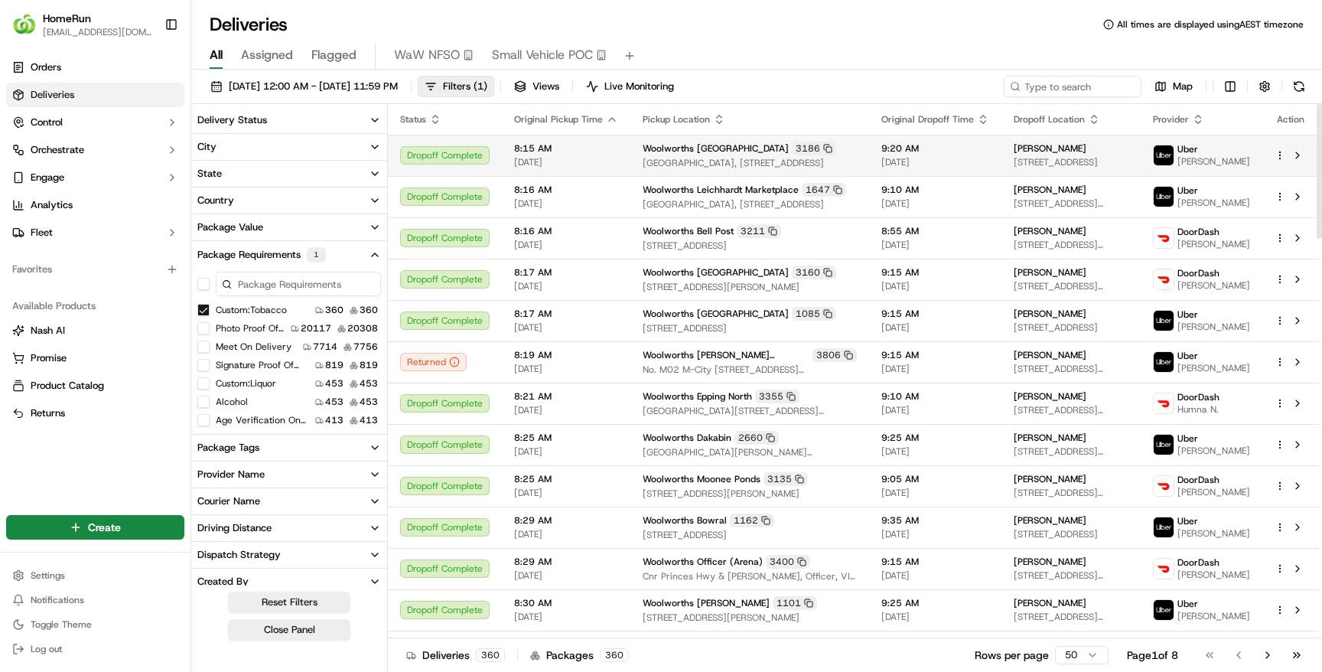
click at [754, 151] on span "Woolworths [GEOGRAPHIC_DATA]" at bounding box center [716, 148] width 146 height 12
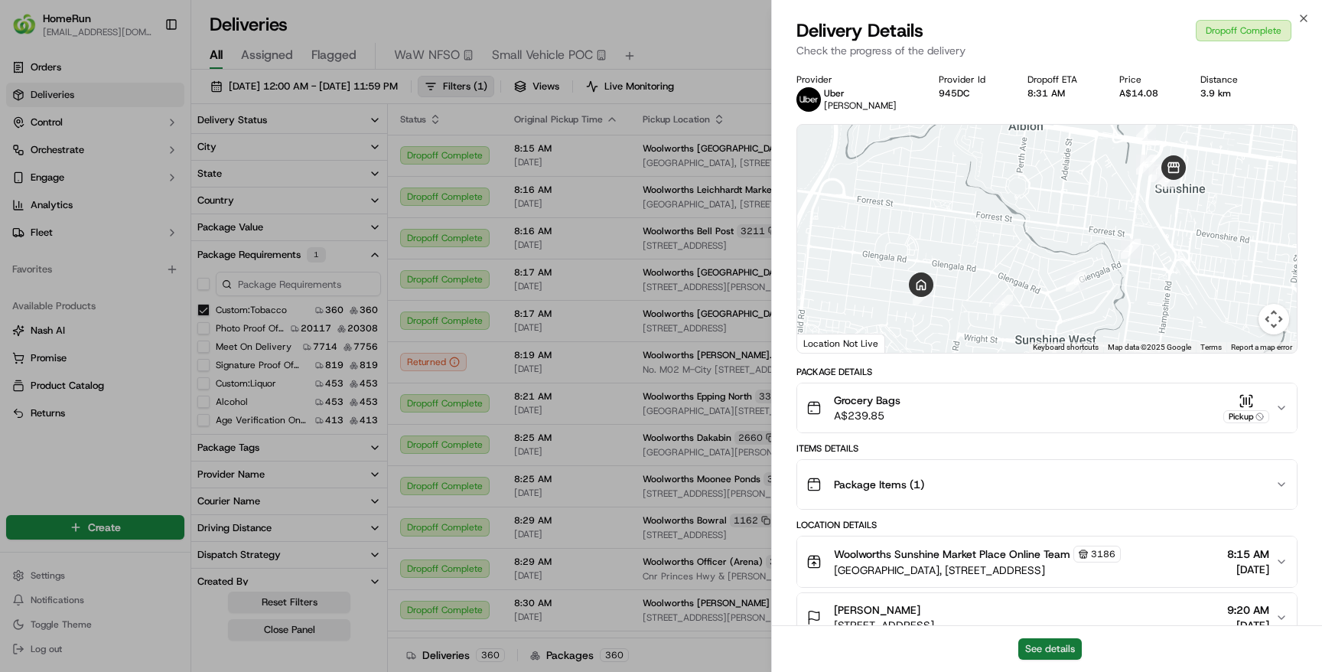
click at [1068, 644] on button "See details" at bounding box center [1051, 648] width 64 height 21
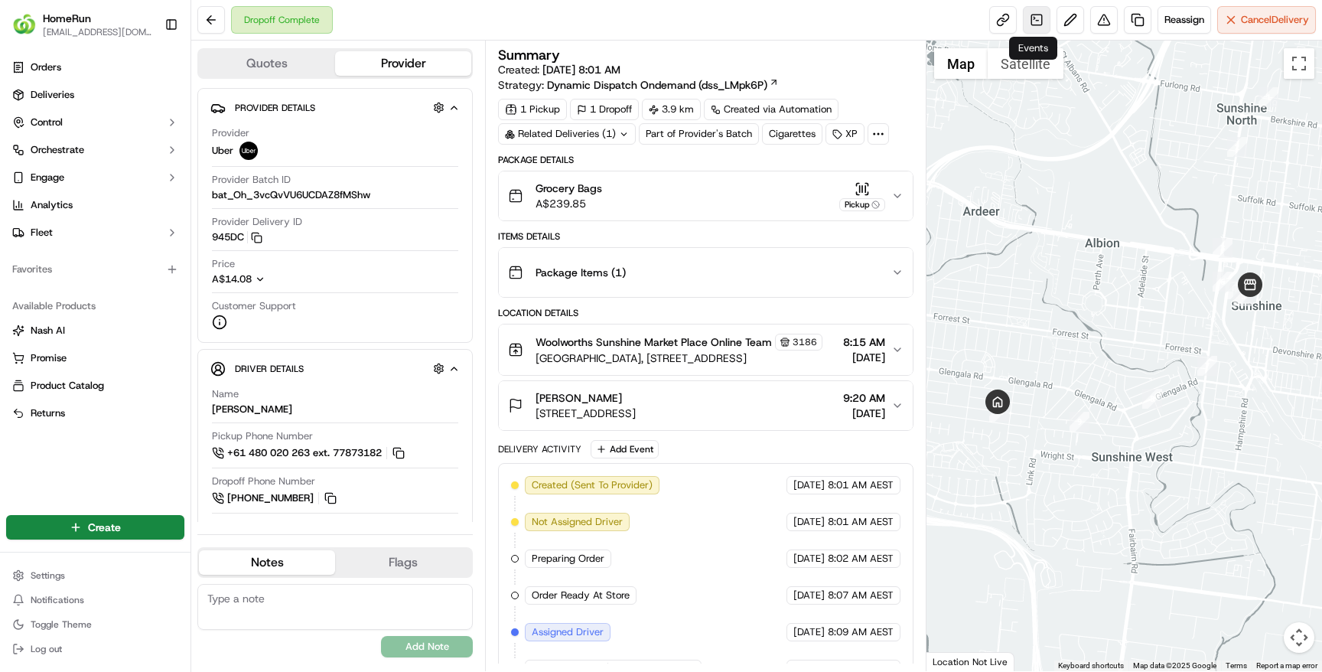
click at [1033, 21] on link at bounding box center [1037, 20] width 28 height 28
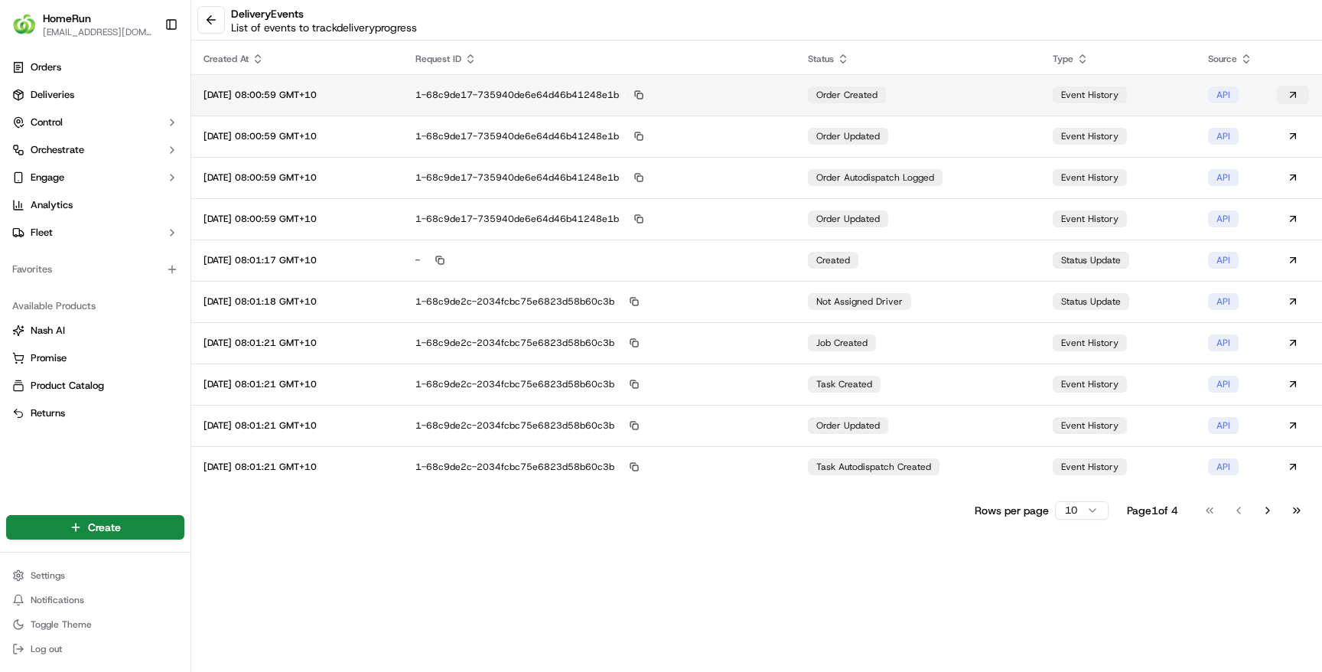
click at [1292, 94] on button at bounding box center [1293, 95] width 32 height 18
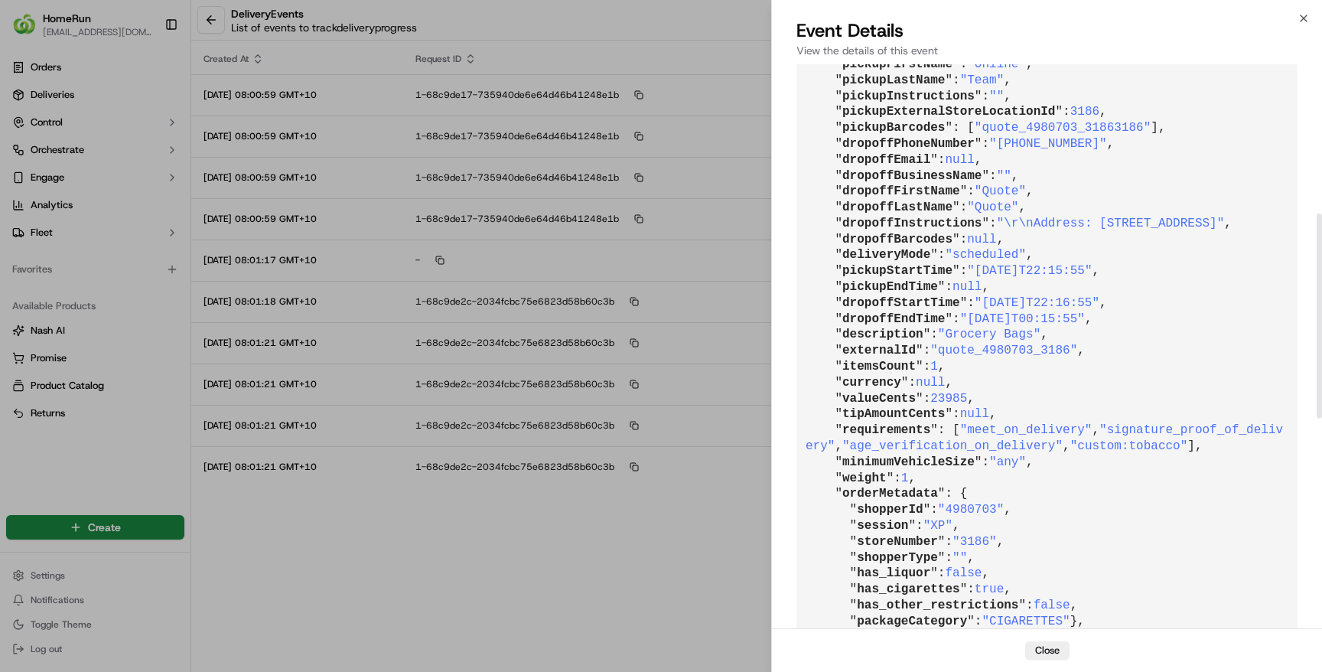
scroll to position [450, 0]
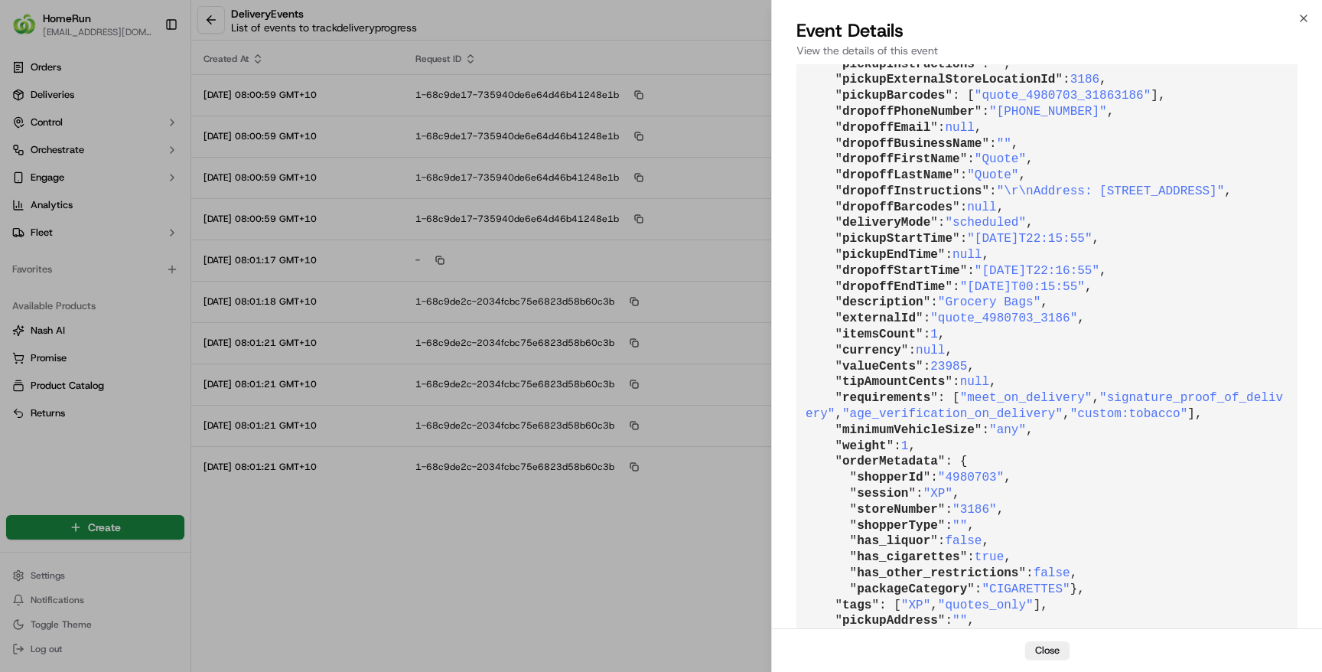
drag, startPoint x: 984, startPoint y: 508, endPoint x: 829, endPoint y: 514, distance: 155.4
click at [829, 514] on pre "{ " id ": "evt_89DoFcCpNGKxdCEu4k7nT8" , " requestId ": "1-68c9de17-735940de6e6…" at bounding box center [1047, 294] width 501 height 1355
click at [1117, 487] on pre "{ " id ": "evt_89DoFcCpNGKxdCEu4k7nT8" , " requestId ": "1-68c9de17-735940de6e6…" at bounding box center [1047, 294] width 501 height 1355
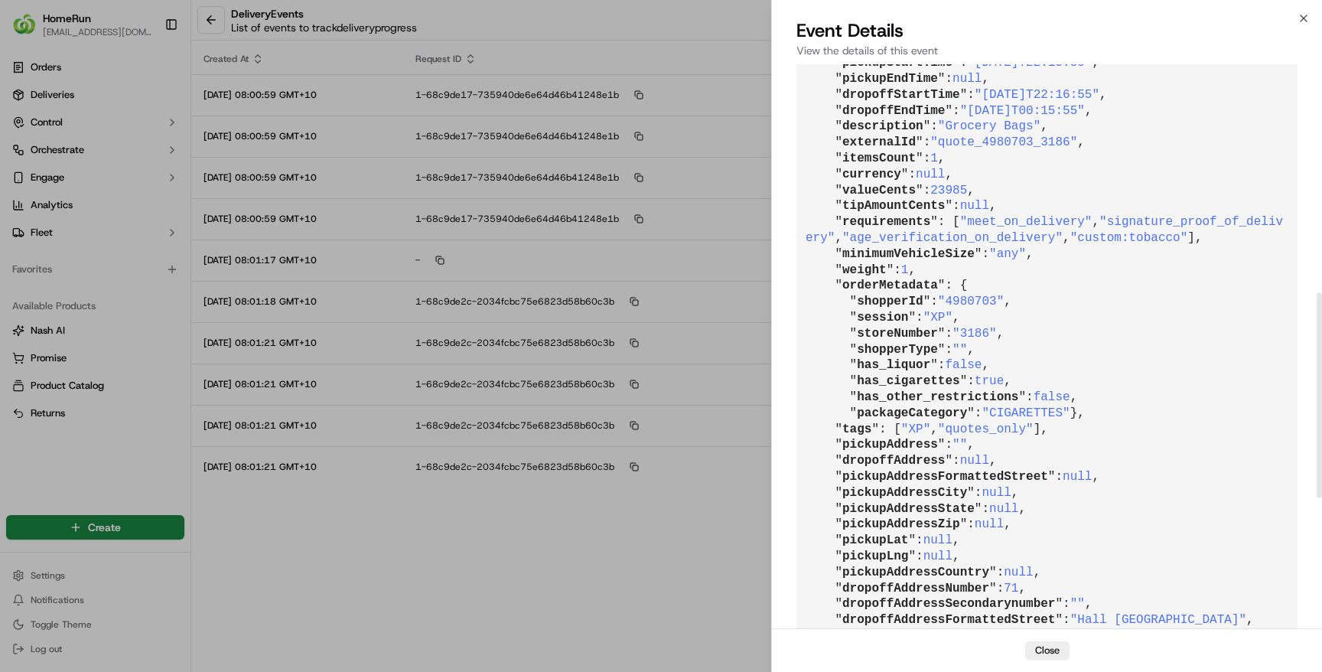
scroll to position [631, 0]
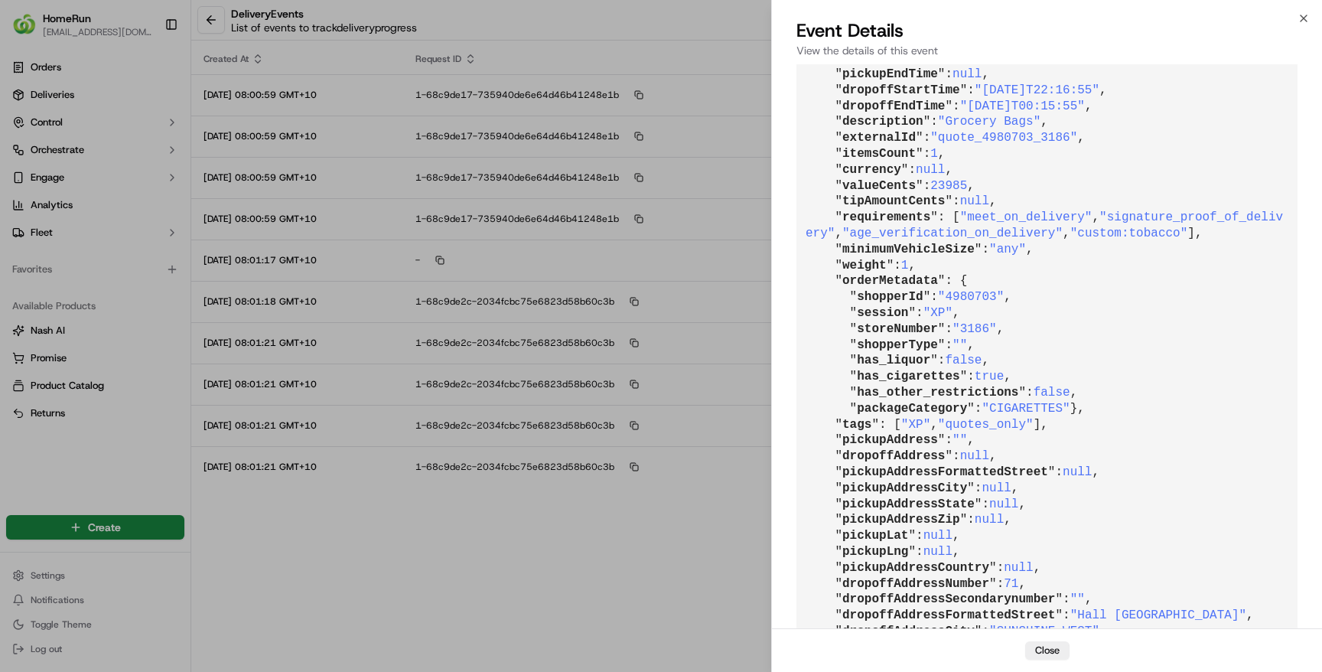
click at [943, 383] on span "has_cigarettes" at bounding box center [908, 377] width 103 height 14
click at [905, 367] on span "has_liquor" at bounding box center [893, 361] width 73 height 14
click at [1041, 482] on pre "{ " id ": "evt_89DoFcCpNGKxdCEu4k7nT8" , " requestId ": "1-68c9de17-735940de6e6…" at bounding box center [1047, 114] width 501 height 1355
drag, startPoint x: 1035, startPoint y: 488, endPoint x: 797, endPoint y: 490, distance: 238.8
click at [797, 490] on pre "{ " id ": "evt_89DoFcCpNGKxdCEu4k7nT8" , " requestId ": "1-68c9de17-735940de6e6…" at bounding box center [1047, 114] width 501 height 1355
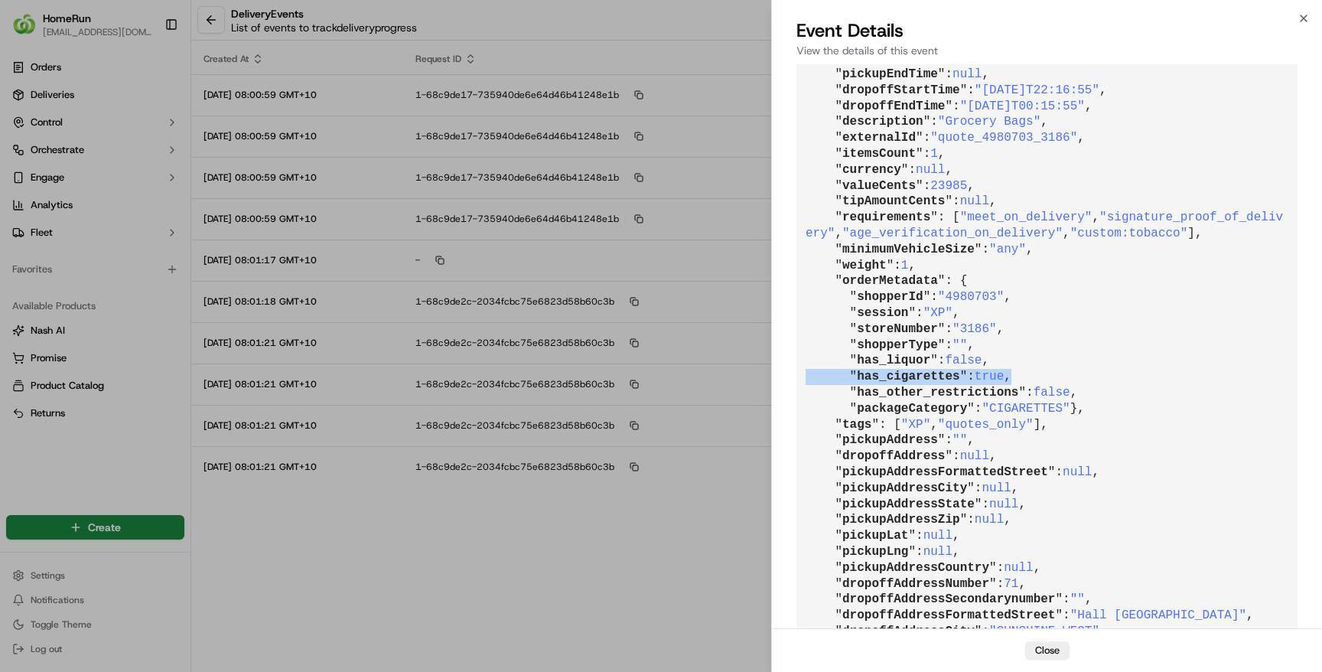
click at [1047, 484] on pre "{ " id ": "evt_89DoFcCpNGKxdCEu4k7nT8" , " requestId ": "1-68c9de17-735940de6e6…" at bounding box center [1047, 114] width 501 height 1355
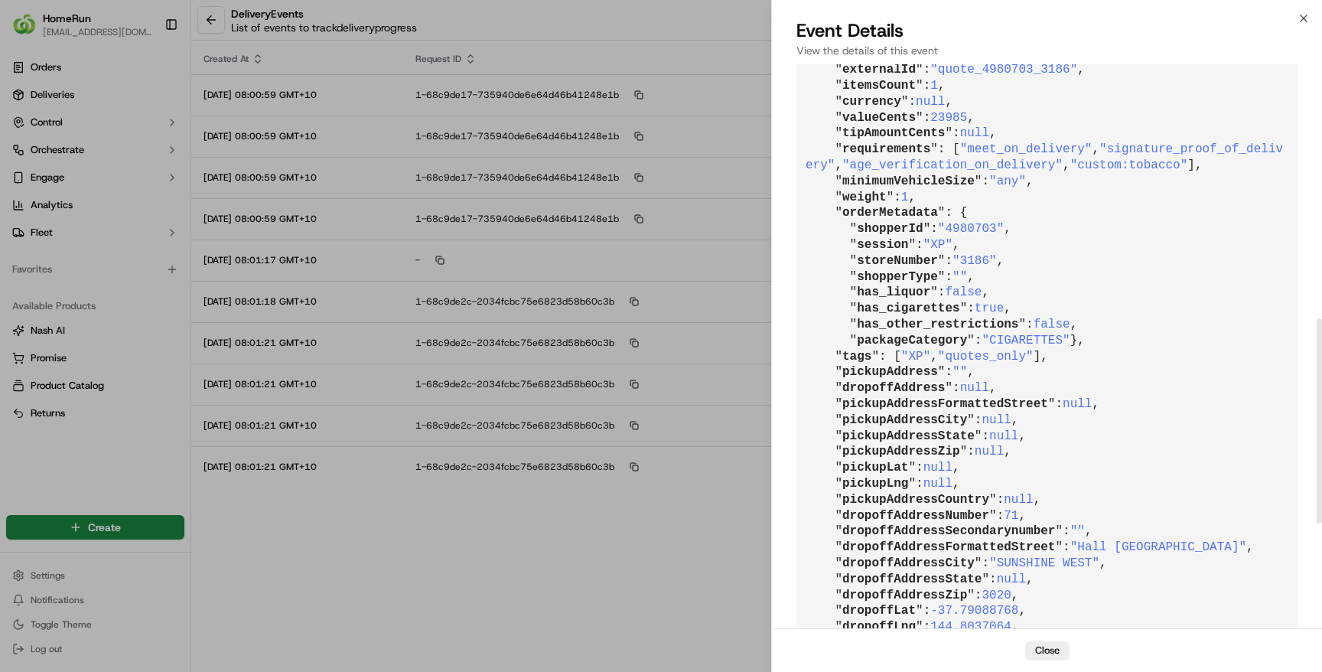
scroll to position [699, 0]
drag, startPoint x: 851, startPoint y: 401, endPoint x: 970, endPoint y: 404, distance: 118.7
click at [891, 401] on pre "{ " id ": "evt_89DoFcCpNGKxdCEu4k7nT8" , " requestId ": "1-68c9de17-735940de6e6…" at bounding box center [1047, 45] width 501 height 1355
click at [1009, 331] on span "has_other_restrictions" at bounding box center [937, 324] width 161 height 14
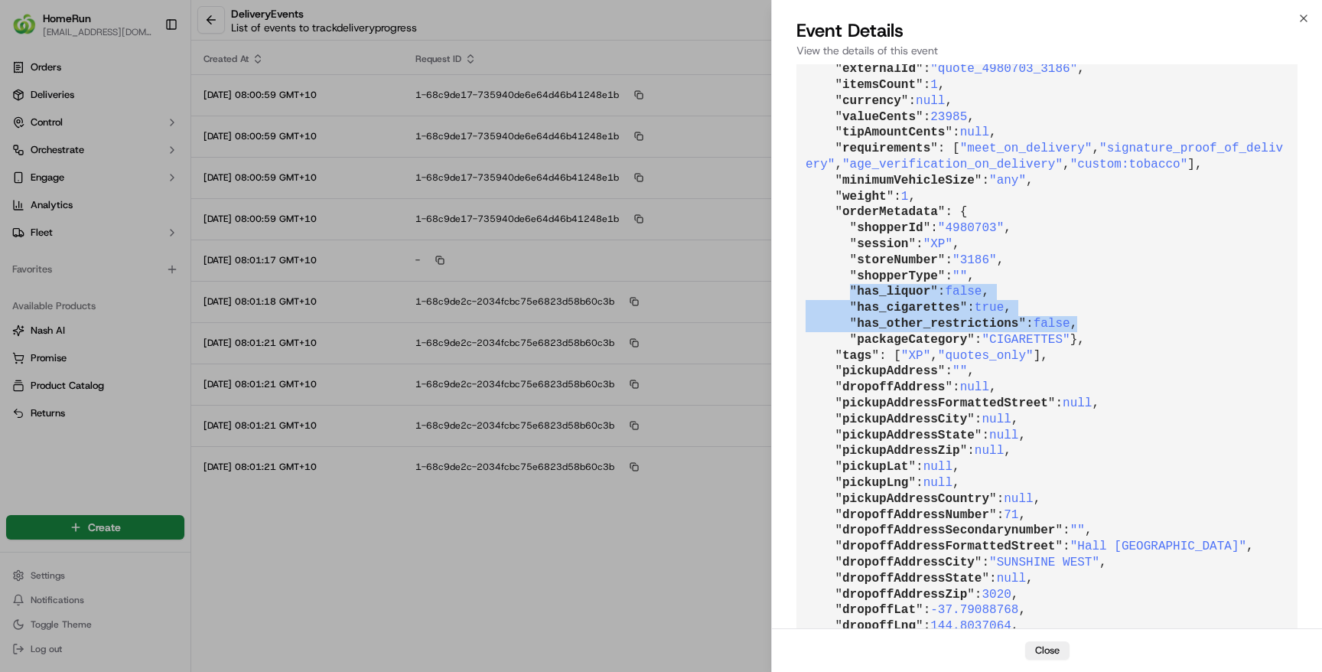
drag, startPoint x: 850, startPoint y: 403, endPoint x: 1095, endPoint y: 431, distance: 246.5
click at [1095, 431] on pre "{ " id ": "evt_89DoFcCpNGKxdCEu4k7nT8" , " requestId ": "1-68c9de17-735940de6e6…" at bounding box center [1047, 45] width 501 height 1355
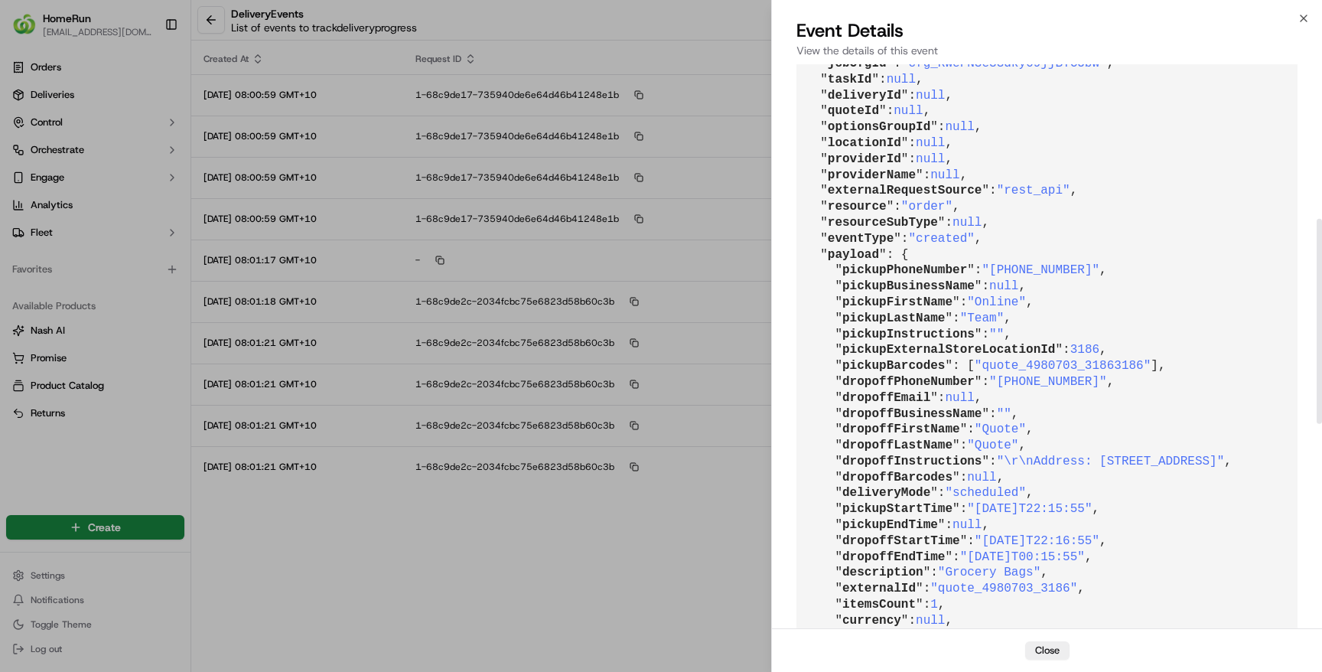
scroll to position [0, 0]
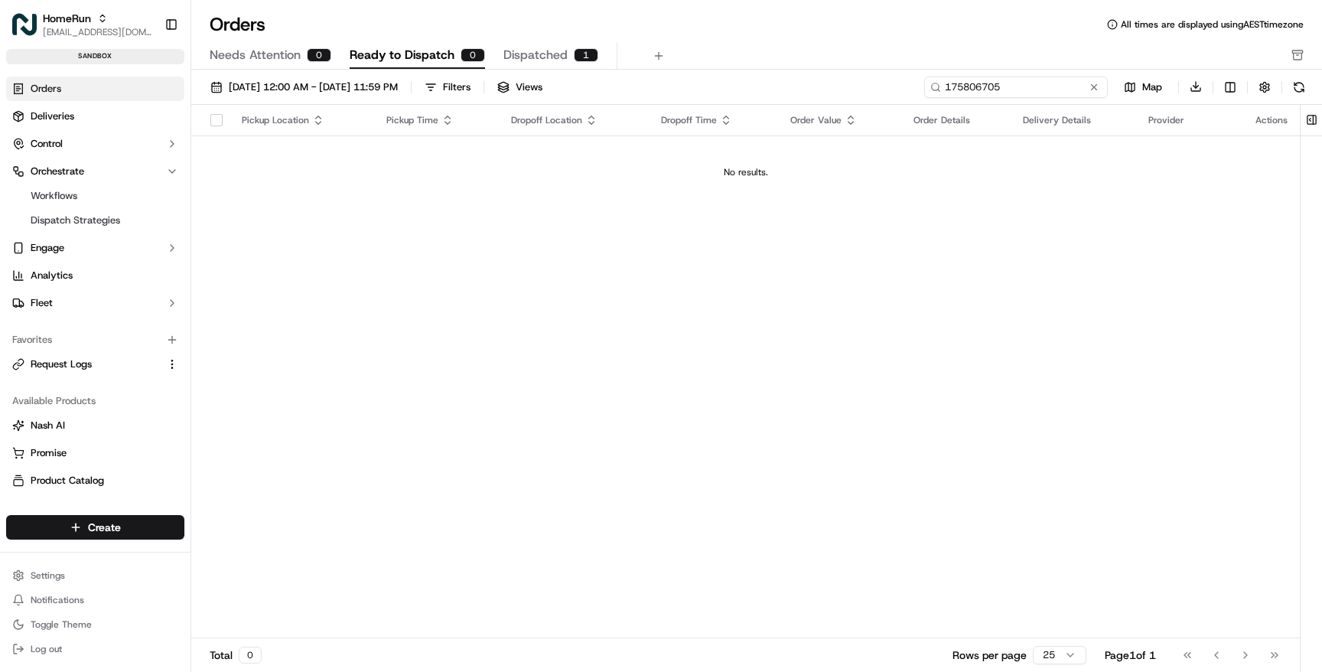
click at [1040, 85] on input "175806705" at bounding box center [1016, 87] width 184 height 21
paste input "8071"
type input "175808071"
